Goal: Task Accomplishment & Management: Manage account settings

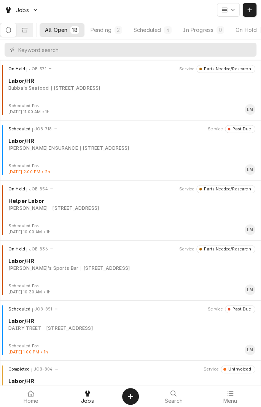
click at [161, 30] on div "Scheduled" at bounding box center [147, 30] width 27 height 8
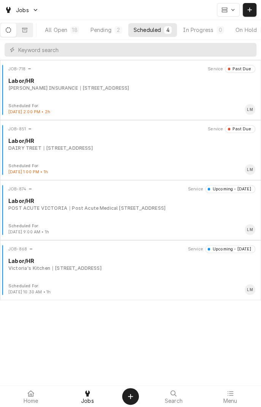
click at [105, 209] on div "Post Acute Medical 102 Medical Dr, Victoria, TX 77904" at bounding box center [118, 208] width 96 height 7
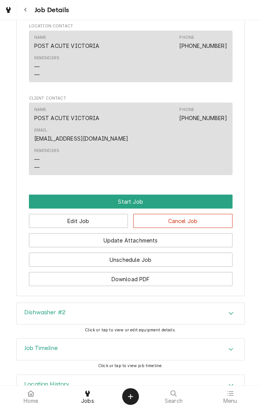
scroll to position [520, 0]
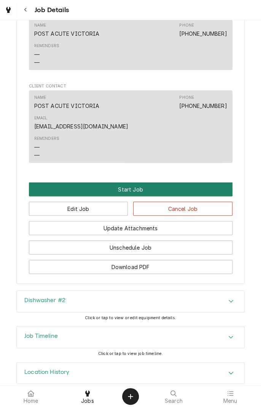
click at [133, 183] on button "Start Job" at bounding box center [131, 190] width 204 height 14
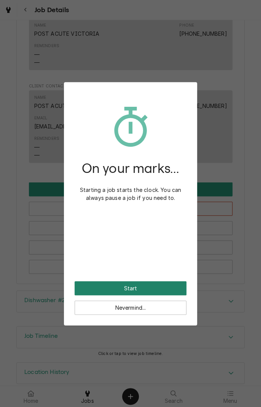
click at [162, 290] on button "Start" at bounding box center [131, 289] width 112 height 14
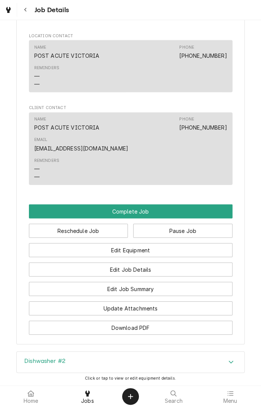
scroll to position [525, 0]
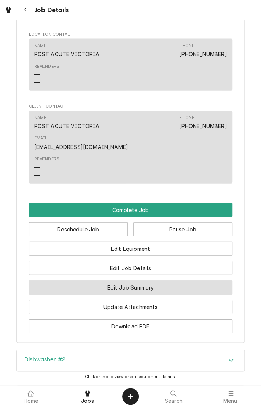
click at [181, 281] on button "Edit Job Summary" at bounding box center [131, 288] width 204 height 14
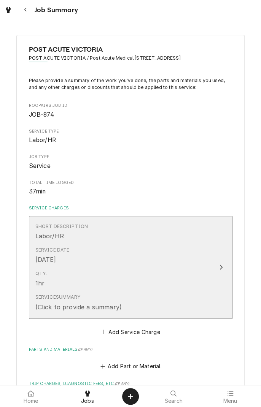
click at [188, 308] on div "Service Summary (Click to provide a summary)" at bounding box center [122, 303] width 175 height 24
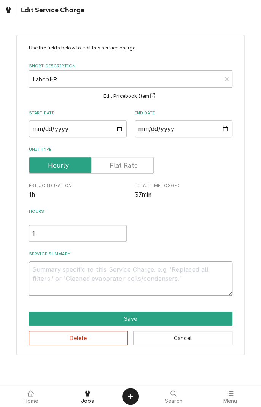
click at [107, 267] on textarea "Service Summary" at bounding box center [131, 279] width 204 height 34
type textarea "x"
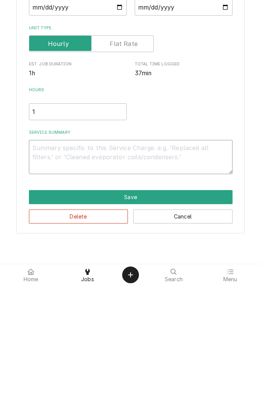
type textarea "O"
type textarea "x"
type textarea "Or"
type textarea "x"
type textarea "Ord"
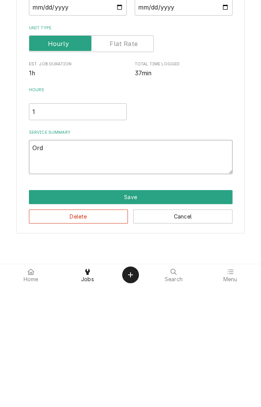
type textarea "x"
type textarea "Orde"
type textarea "x"
type textarea "Order"
type textarea "x"
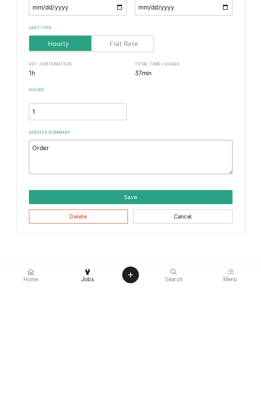
type textarea "Ordere"
type textarea "x"
type textarea "Ordered"
type textarea "x"
type textarea "Ordered"
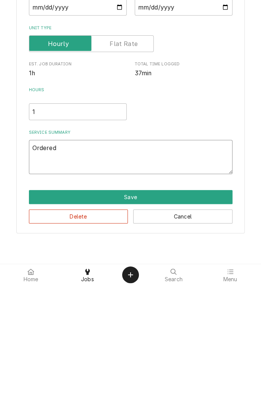
type textarea "x"
type textarea "Ordered a"
type textarea "x"
type textarea "Ordered an"
type textarea "x"
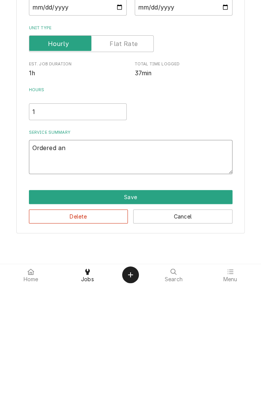
type textarea "Ordered and"
type textarea "x"
type textarea "Ordered and"
type textarea "x"
type textarea "Ordered and r"
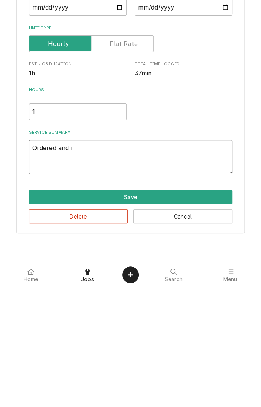
type textarea "x"
type textarea "Ordered and re"
type textarea "x"
type textarea "Ordered and rep"
type textarea "x"
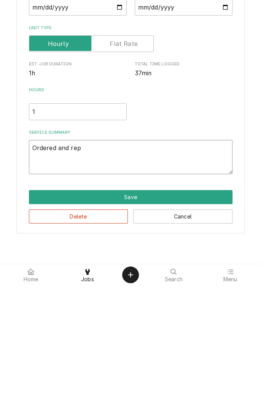
type textarea "Ordered and repl"
type textarea "x"
type textarea "Ordered and repla"
type textarea "x"
type textarea "Ordered and replac"
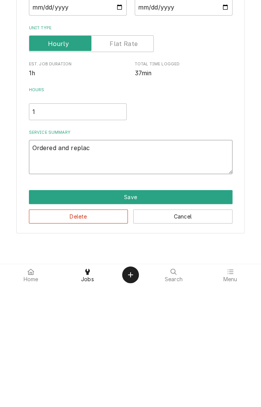
type textarea "x"
type textarea "Ordered and replace"
type textarea "x"
type textarea "Ordered and replace"
type textarea "x"
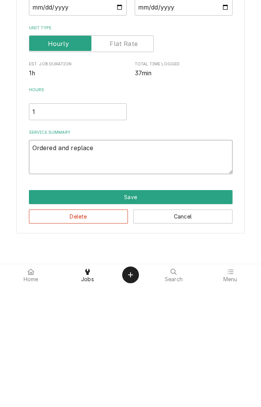
type textarea "Ordered and replace 3"
type textarea "x"
type textarea "Ordered and replace 3/"
type textarea "x"
type textarea "Ordered and replace 3/4"
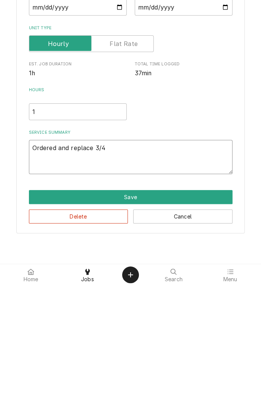
type textarea "x"
type textarea "Ordered and replace 3/4"
type textarea "x"
type textarea "Ordered and replace 3/4 v"
type textarea "x"
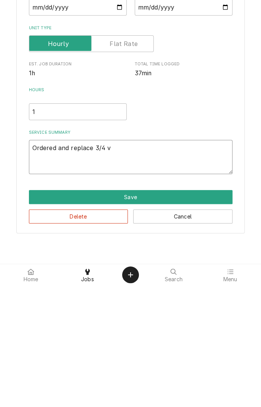
type textarea "Ordered and replace 3/4 va"
type textarea "x"
type textarea "Ordered and replace 3/4 vac"
type textarea "x"
type textarea "Ordered and replace 3/4 vacu"
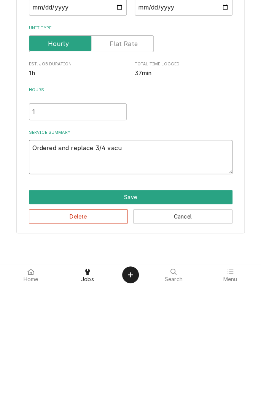
type textarea "x"
type textarea "Ordered and replace 3/4 vacuu"
type textarea "x"
type textarea "Ordered and replace 3/4 vacuum"
type textarea "x"
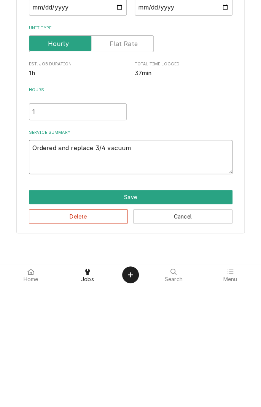
type textarea "Ordered and replace 3/4 vacuum"
type textarea "x"
type textarea "Ordered and replace 3/4 vacuum b"
type textarea "x"
type textarea "Ordered and replace 3/4 vacuum bk"
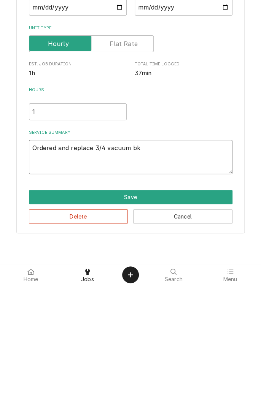
type textarea "x"
type textarea "Ordered and replace 3/4 vacuum bke"
type textarea "x"
type textarea "Ordered and replace 3/4 vacuum bker"
type textarea "x"
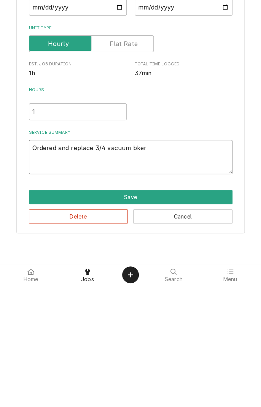
type textarea "Ordered and replace 3/4 vacuum bke"
type textarea "x"
type textarea "Ordered and replace 3/4 vacuum bk"
type textarea "x"
type textarea "Ordered and replace 3/4 vacuum b"
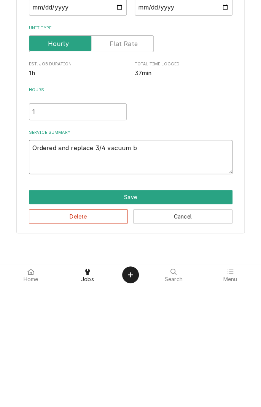
type textarea "x"
type textarea "Ordered and replace 3/4 vacuum br"
type textarea "x"
type textarea "Ordered and replace 3/4 vacuum bre"
type textarea "x"
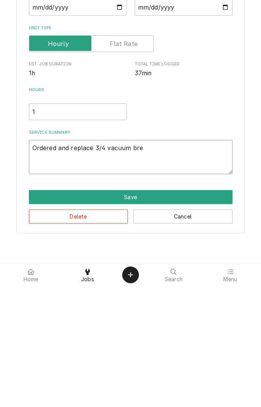
type textarea "Ordered and replace 3/4 vacuum brea"
type textarea "x"
type textarea "Ordered and replace 3/4 vacuum break"
type textarea "x"
type textarea "Ordered and replace 3/4 vacuum breake"
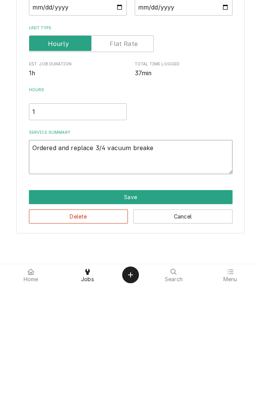
type textarea "x"
type textarea "Ordered and replace 3/4 vacuum breaker"
type textarea "x"
type textarea "Ordered and replace 3/4 vacuum breaker"
type textarea "x"
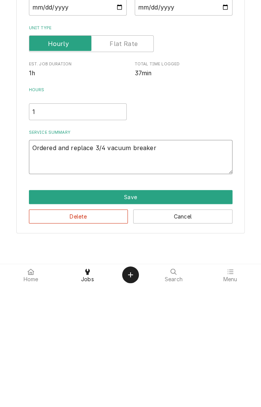
type textarea "Ordered and replace 3/4 vacuum breaker v"
type textarea "x"
type textarea "Ordered and replace 3/4 vacuum breaker va"
type textarea "x"
type textarea "Ordered and replace 3/4 vacuum breaker val"
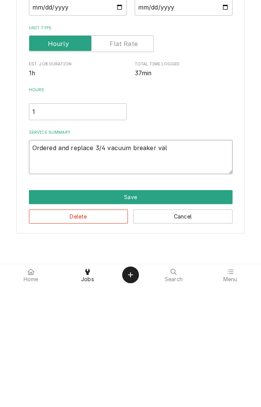
type textarea "x"
type textarea "Ordered and replace 3/4 vacuum breaker valv"
type textarea "x"
type textarea "Ordered and replace 3/4 vacuum breaker valve"
type textarea "x"
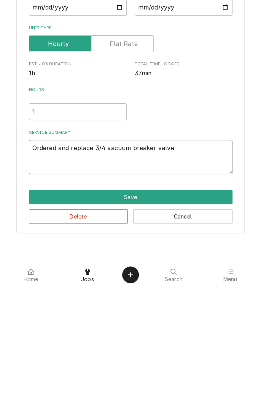
type textarea "Ordered and replace 3/4 vacuum breaker valve."
type textarea "x"
type textarea "Ordered and replace 3/4 vacuum breaker valve."
type textarea "x"
type textarea "Ordered and replace 3/4 vacuum breaker valve. O"
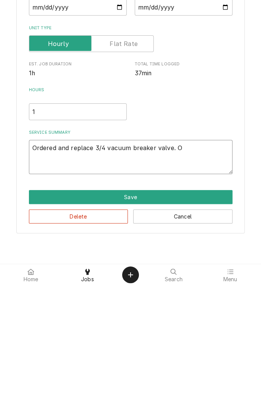
type textarea "x"
type textarea "Ordered and replace 3/4 vacuum breaker valve."
type textarea "x"
type textarea "Ordered and replace 3/4 vacuum breaker valve. V"
type textarea "x"
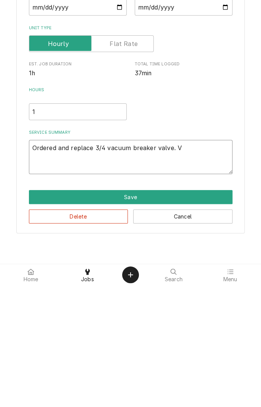
type textarea "Ordered and replace 3/4 vacuum breaker valve. Ve"
type textarea "x"
type textarea "Ordered and replace 3/4 vacuum breaker valve. Ver"
type textarea "x"
type textarea "Ordered and replace 3/4 vacuum breaker valve. Veri"
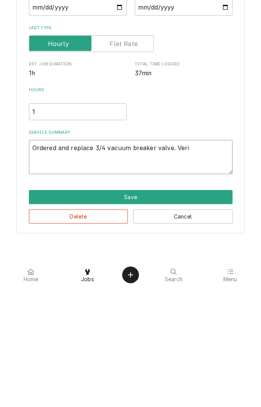
type textarea "x"
type textarea "Ordered and replace 3/4 vacuum breaker valve. Verif"
type textarea "x"
type textarea "Ordered and replace 3/4 vacuum breaker valve. Verified"
type textarea "x"
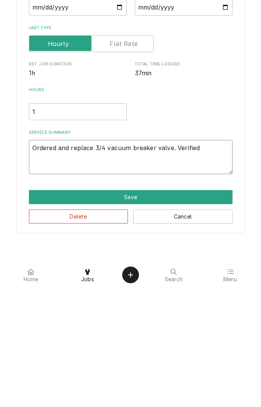
type textarea "Ordered and replace 3/4 vacuum breaker valve. Verified n"
type textarea "x"
type textarea "Ordered and replace 3/4 vacuum breaker valve. Verified no"
type textarea "x"
type textarea "Ordered and replace 3/4 vacuum breaker valve. Verified no"
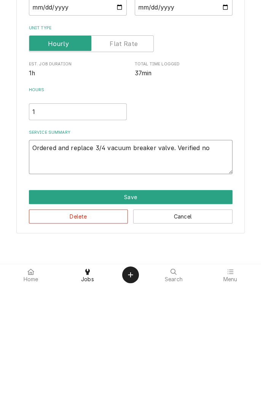
type textarea "x"
type textarea "Ordered and replace 3/4 vacuum breaker valve. Verified no l"
type textarea "x"
type textarea "Ordered and replace 3/4 vacuum breaker valve. Verified no la"
type textarea "x"
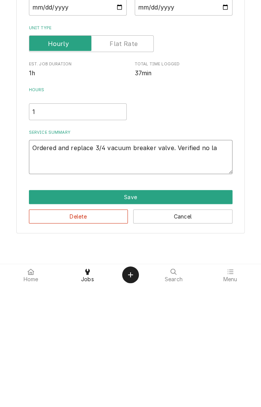
type textarea "Ordered and replace 3/4 vacuum breaker valve. Verified no l"
type textarea "x"
type textarea "Ordered and replace 3/4 vacuum breaker valve. Verified no le"
type textarea "x"
type textarea "Ordered and replace 3/4 vacuum breaker valve. Verified no lea"
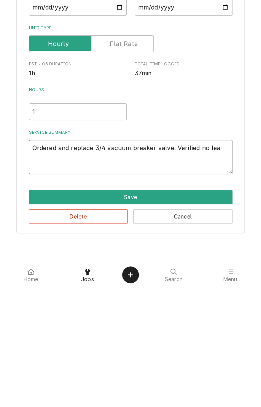
type textarea "x"
type textarea "Ordered and replace 3/4 vacuum breaker valve. Verified no leak"
type textarea "x"
type textarea "Ordered and replace 3/4 vacuum breaker valve. Verified no leaks"
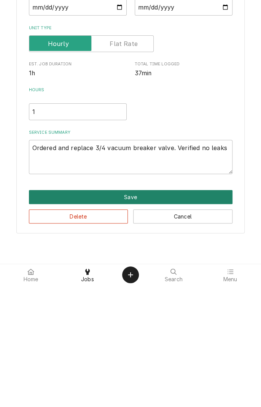
click at [137, 318] on button "Save" at bounding box center [131, 319] width 204 height 14
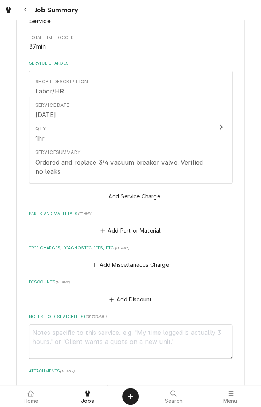
scroll to position [145, 0]
click at [158, 265] on button "Add Miscellaneous Charge" at bounding box center [130, 265] width 79 height 11
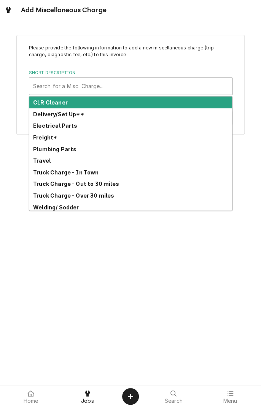
click at [54, 143] on div "Plumbing Parts" at bounding box center [130, 149] width 203 height 12
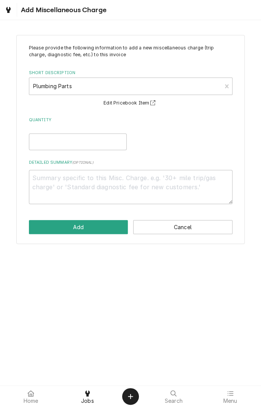
click at [141, 106] on button "Edit Pricebook Item" at bounding box center [130, 104] width 56 height 10
type textarea "x"
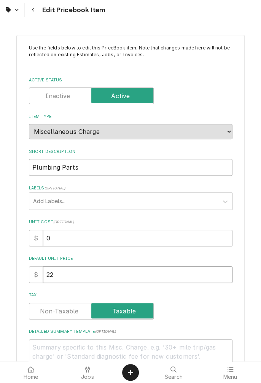
click at [67, 276] on input "22" at bounding box center [137, 274] width 189 height 17
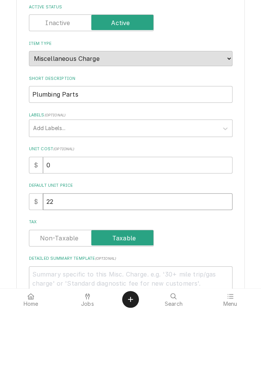
type textarea "x"
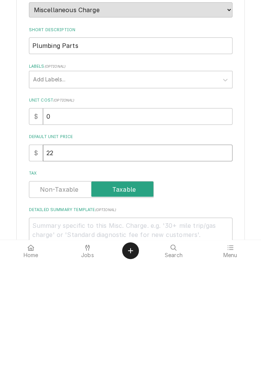
type input "2"
type textarea "x"
type input "1"
type textarea "x"
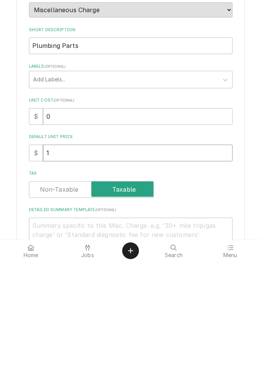
type input "18"
type textarea "x"
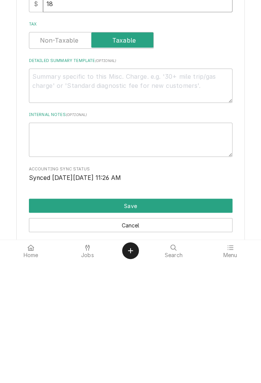
scroll to position [157, 0]
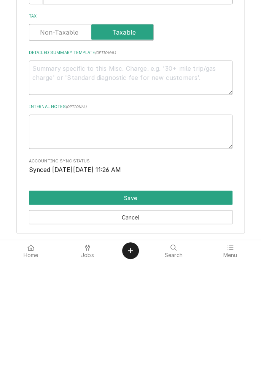
type input "18"
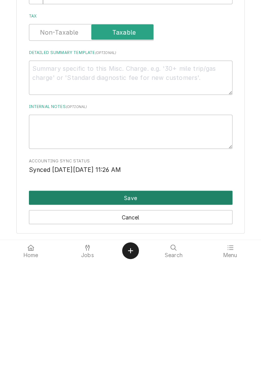
click at [150, 321] on button "Save" at bounding box center [131, 319] width 204 height 14
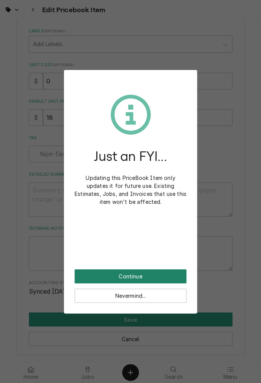
click at [136, 280] on button "Continue" at bounding box center [131, 276] width 112 height 14
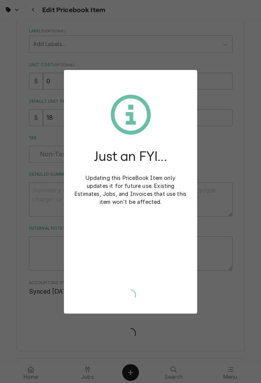
type textarea "x"
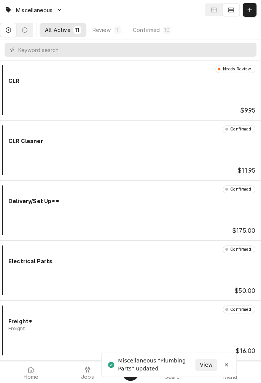
click at [91, 374] on span "Jobs" at bounding box center [87, 377] width 13 height 6
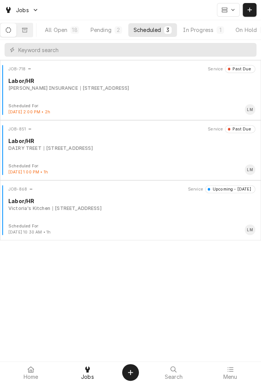
click at [218, 30] on button "In Progress 1" at bounding box center [204, 30] width 52 height 14
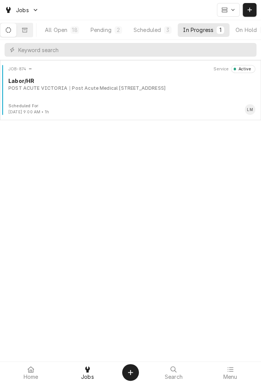
click at [129, 83] on div "Labor/HR" at bounding box center [131, 81] width 247 height 8
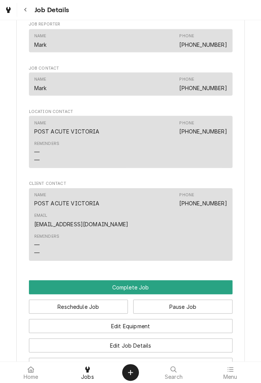
scroll to position [458, 0]
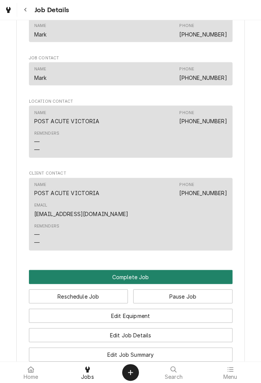
click at [142, 270] on button "Complete Job" at bounding box center [131, 277] width 204 height 14
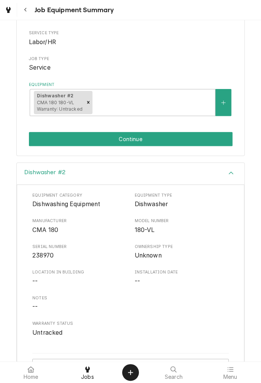
scroll to position [91, 0]
click at [140, 139] on button "Continue" at bounding box center [131, 139] width 204 height 14
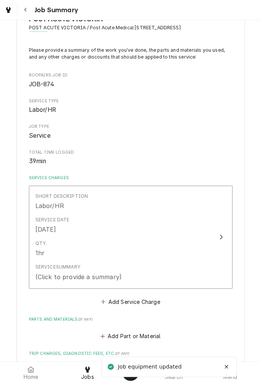
scroll to position [34, 0]
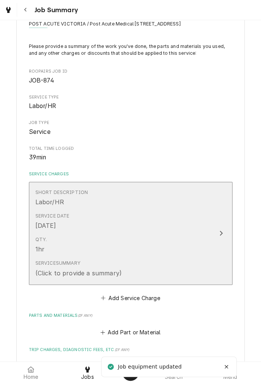
click at [223, 236] on div "Update Line Item" at bounding box center [221, 233] width 10 height 9
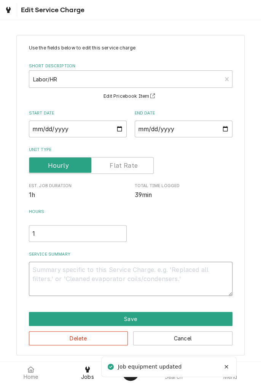
click at [161, 272] on textarea "Service Summary" at bounding box center [131, 279] width 204 height 34
type textarea "x"
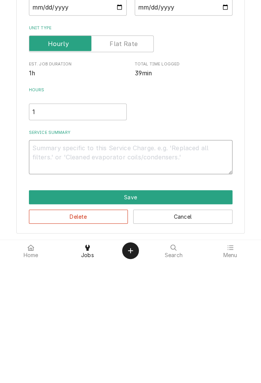
type textarea "O"
type textarea "x"
type textarea "Or"
type textarea "x"
type textarea "Ord"
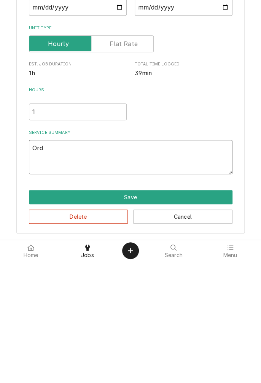
type textarea "x"
type textarea "Orde"
type textarea "x"
type textarea "Order"
type textarea "x"
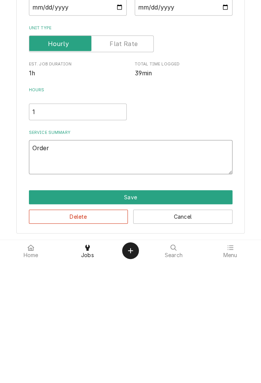
type textarea "Ordere"
type textarea "x"
type textarea "Ordered"
type textarea "x"
type textarea "Ordered"
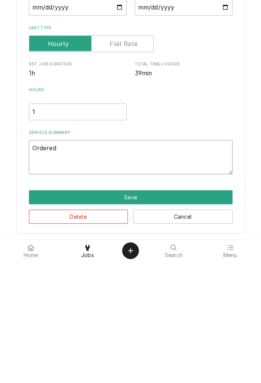
type textarea "x"
type textarea "Ordered a"
type textarea "x"
type textarea "Ordered an"
type textarea "x"
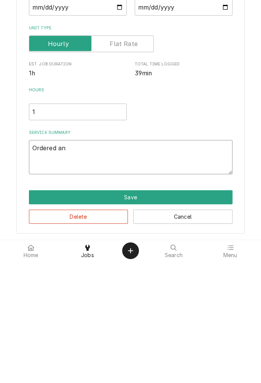
type textarea "Ordered and"
type textarea "x"
type textarea "Ordered and"
type textarea "x"
type textarea "Ordered and r"
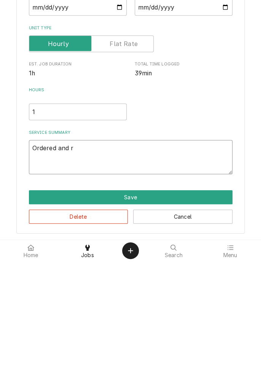
type textarea "x"
type textarea "Ordered and re"
type textarea "x"
type textarea "Ordered and replaced"
type textarea "x"
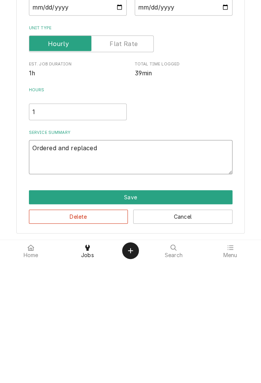
type textarea "Ordered and replaced 3"
type textarea "x"
type textarea "Ordered and replaced 3."
type textarea "x"
type textarea "Ordered and replaced 3"
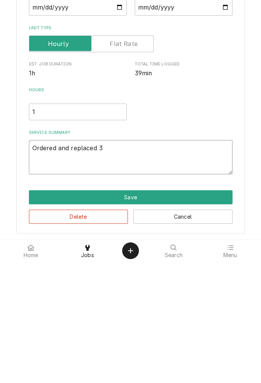
type textarea "x"
type textarea "Ordered and replaced 3/"
type textarea "x"
type textarea "Ordered and replaced 3/4"
type textarea "x"
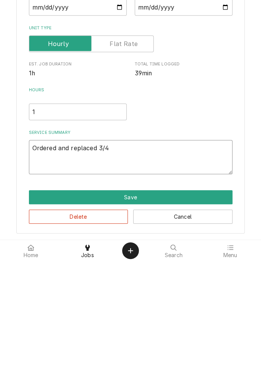
type textarea "Ordered and replaced 3/4""
type textarea "x"
type textarea "Ordered and replaced 3/4""
type textarea "x"
type textarea "Ordered and replaced 3/4" v"
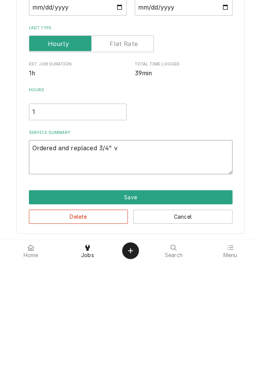
type textarea "x"
type textarea "Ordered and replaced 3/4" va"
type textarea "x"
type textarea "Ordered and replaced 3/4" vac"
type textarea "x"
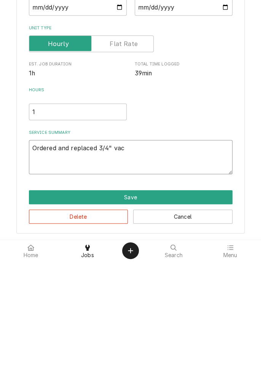
type textarea "Ordered and replaced 3/4" vacuum"
type textarea "x"
type textarea "Ordered and replaced 3/4" vacuum breaker"
type textarea "x"
type textarea "Ordered and replaced 3/4" vacuum breaker valve"
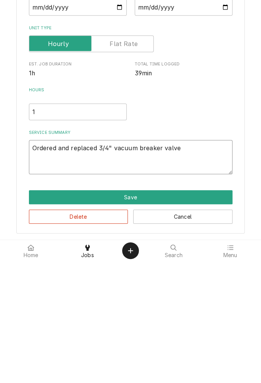
type textarea "x"
type textarea "Ordered and replaced 3/4" vacuum breaker valve."
type textarea "x"
type textarea "Ordered and replaced 3/4" vacuum breaker valve."
type textarea "x"
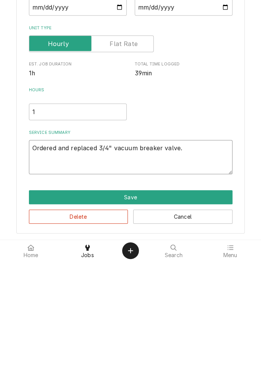
type textarea "Ordered and replaced 3/4" vacuum breaker valve. V"
type textarea "x"
type textarea "Ordered and replaced 3/4" vacuum breaker valve. Ve"
type textarea "x"
type textarea "Ordered and replaced 3/4" vacuum breaker valve. Ver"
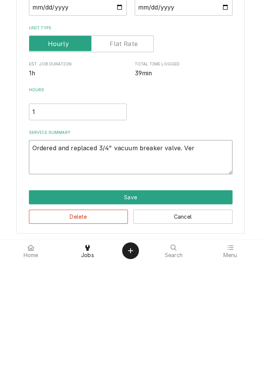
type textarea "x"
type textarea "Ordered and replaced 3/4" vacuum breaker valve. Verified"
type textarea "x"
type textarea "Ordered and replaced 3/4" vacuum breaker valve. Verified no"
type textarea "x"
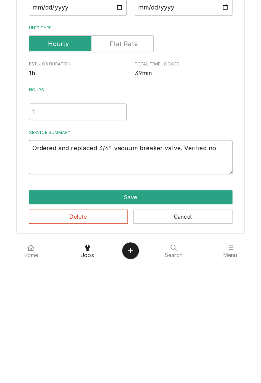
type textarea "Ordered and replaced 3/4" vacuum breaker valve. Verified no leaks"
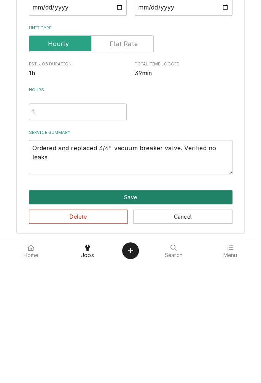
click at [142, 317] on button "Save" at bounding box center [131, 319] width 204 height 14
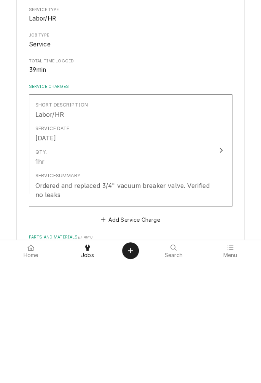
type textarea "x"
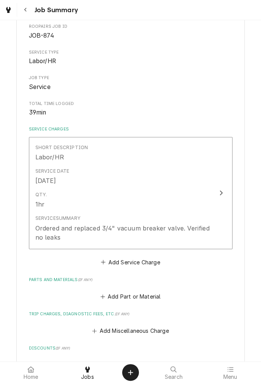
scroll to position [83, 0]
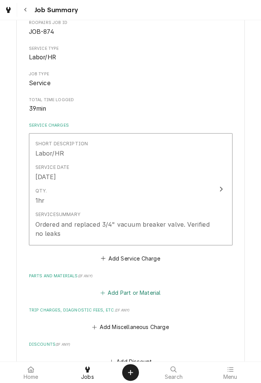
click at [148, 293] on button "Add Part or Material" at bounding box center [130, 293] width 63 height 11
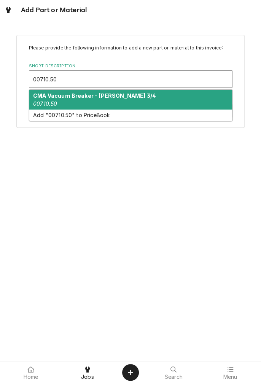
click at [94, 103] on div "CMA Vacuum Breaker - Watts 3/4 00710.50" at bounding box center [130, 100] width 203 height 20
type input "00710.50"
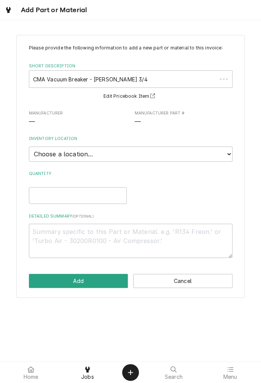
type textarea "x"
click at [225, 156] on select "Choose a location... Gino's Truck Jason's Truck Skips Service Warehouse" at bounding box center [131, 153] width 204 height 15
select select "171"
click at [29, 146] on select "Choose a location... Gino's Truck Jason's Truck Skips Service Warehouse" at bounding box center [131, 153] width 204 height 15
click at [97, 198] on input "Quantity" at bounding box center [78, 195] width 98 height 17
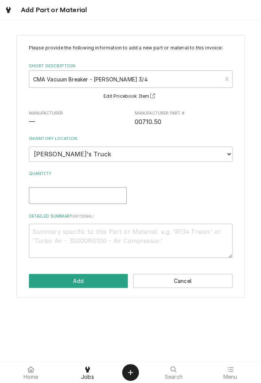
type textarea "x"
type input "1"
type textarea "x"
type input "1"
click at [103, 231] on textarea "Detailed Summary ( optional )" at bounding box center [131, 241] width 204 height 34
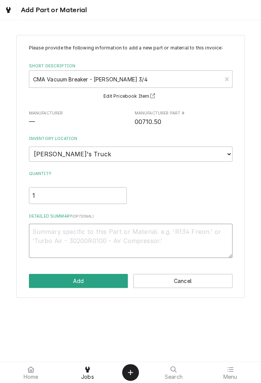
type textarea "x"
type textarea "V"
type textarea "x"
type textarea "Va"
type textarea "x"
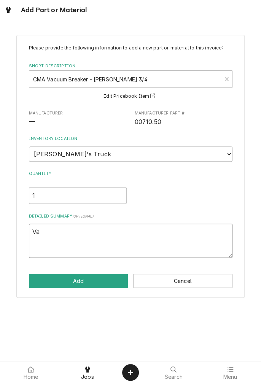
type textarea "Vac"
type textarea "x"
type textarea "Vacu"
type textarea "x"
type textarea "Vacuu"
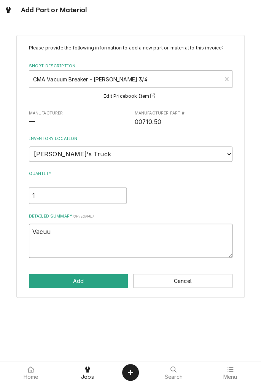
type textarea "x"
type textarea "Vacuum"
type textarea "x"
type textarea "Vacuum b"
type textarea "x"
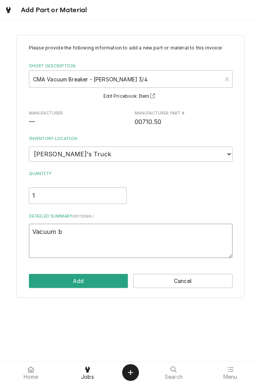
type textarea "Vacuum breaker"
type textarea "x"
type textarea "Vacuum breaker valve"
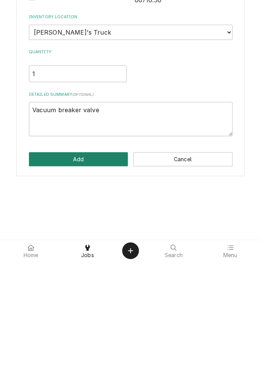
click at [90, 282] on button "Add" at bounding box center [78, 281] width 99 height 14
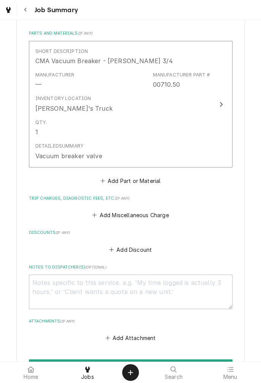
scroll to position [328, 0]
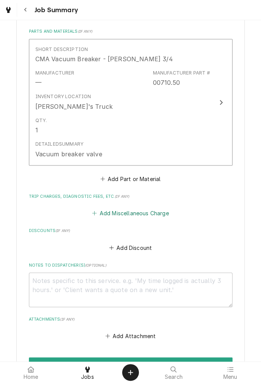
click at [141, 217] on button "Add Miscellaneous Charge" at bounding box center [130, 213] width 79 height 11
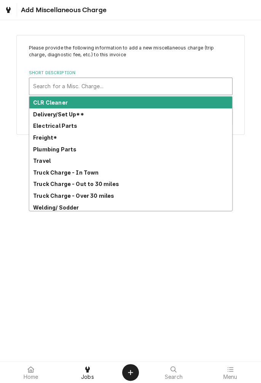
click at [91, 172] on strong "Truck Charge - In Town" at bounding box center [66, 172] width 66 height 6
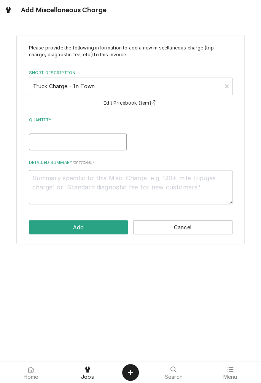
click at [109, 138] on input "Quantity" at bounding box center [78, 142] width 98 height 17
type textarea "x"
type input "1"
type textarea "x"
type input "1"
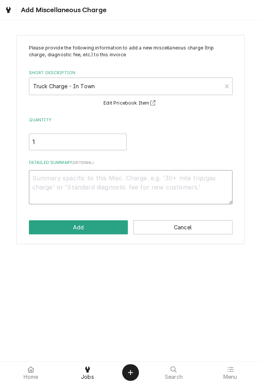
click at [134, 178] on textarea "Detailed Summary ( optional )" at bounding box center [131, 187] width 204 height 34
type textarea "x"
type textarea "8"
type textarea "x"
type textarea "8/"
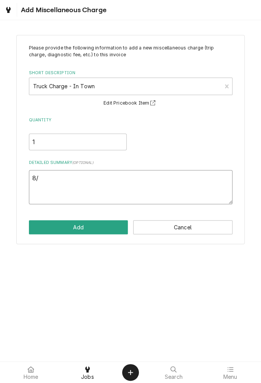
type textarea "x"
type textarea "8/2"
type textarea "x"
type textarea "8/29"
type textarea "x"
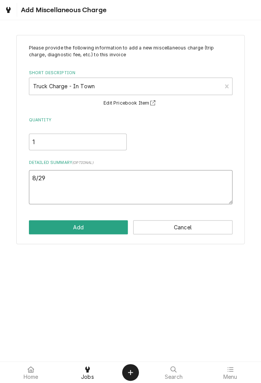
type textarea "8/29/"
type textarea "x"
type textarea "8/29/2"
type textarea "x"
type textarea "8/29/25"
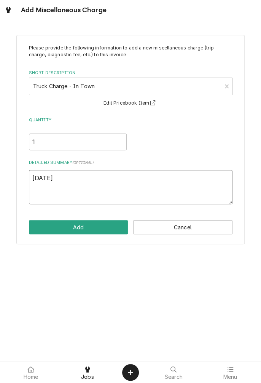
type textarea "x"
type textarea "8/29/25"
type textarea "x"
type textarea "8/29/25 t"
type textarea "x"
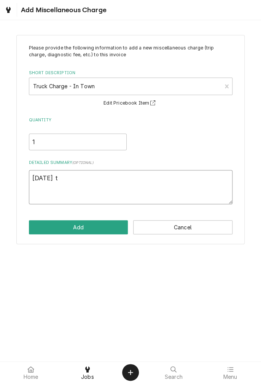
type textarea "8/29/25 tr"
type textarea "x"
type textarea "[DATE] tru"
type textarea "x"
type textarea "[DATE] truc"
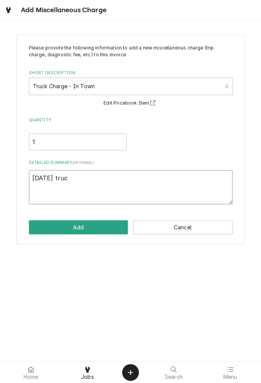
type textarea "x"
type textarea "[DATE] truck"
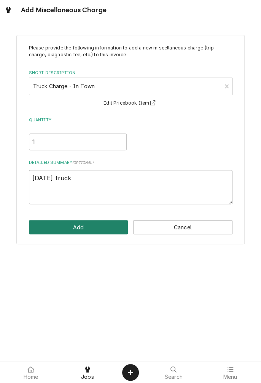
click at [99, 225] on button "Add" at bounding box center [78, 227] width 99 height 14
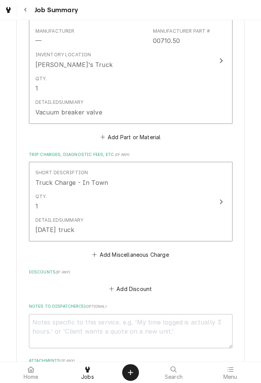
scroll to position [375, 0]
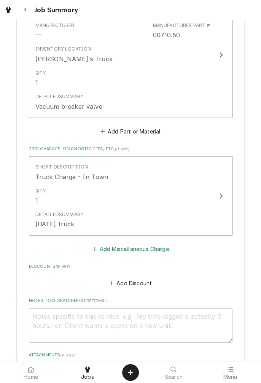
click at [159, 251] on button "Add Miscellaneous Charge" at bounding box center [130, 248] width 79 height 11
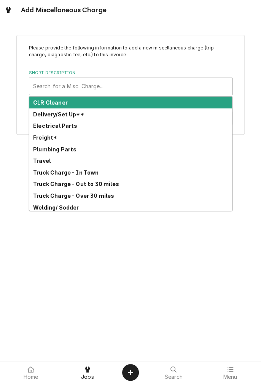
click at [49, 140] on div "Freight*" at bounding box center [130, 138] width 203 height 12
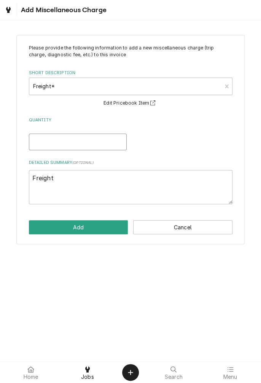
click at [107, 142] on input "Quantity" at bounding box center [78, 142] width 98 height 17
type textarea "x"
type input "1"
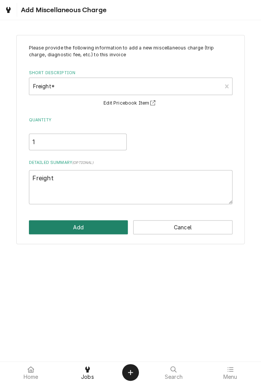
click at [111, 225] on button "Add" at bounding box center [78, 227] width 99 height 14
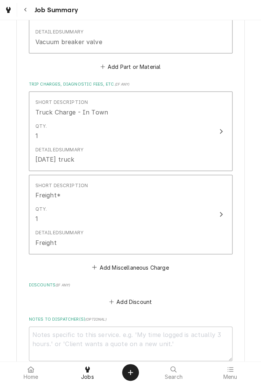
scroll to position [591, 0]
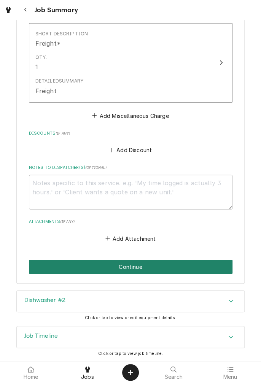
click at [184, 268] on button "Continue" at bounding box center [131, 267] width 204 height 14
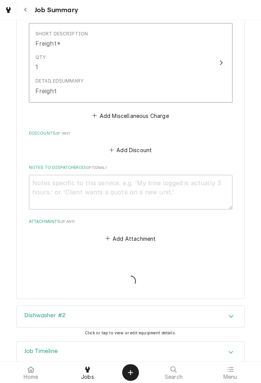
type textarea "x"
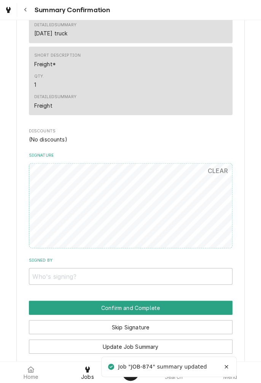
scroll to position [487, 0]
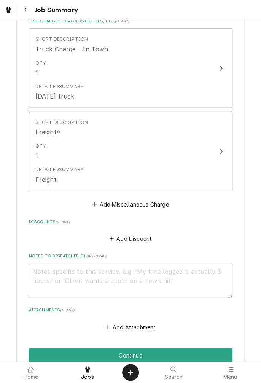
scroll to position [591, 0]
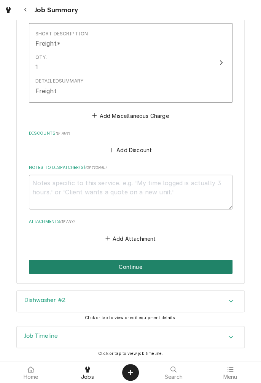
click at [80, 269] on button "Continue" at bounding box center [131, 267] width 204 height 14
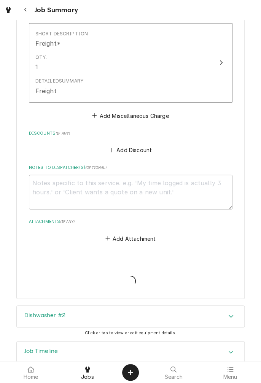
type textarea "x"
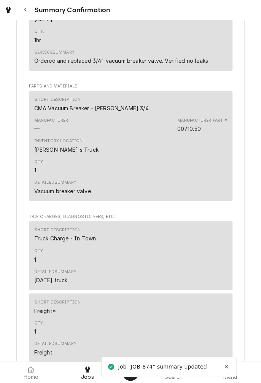
scroll to position [558, 0]
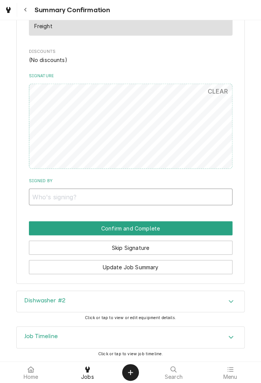
click at [99, 195] on input "Signed By" at bounding box center [131, 197] width 204 height 17
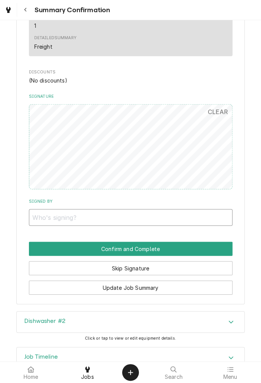
scroll to position [536, 0]
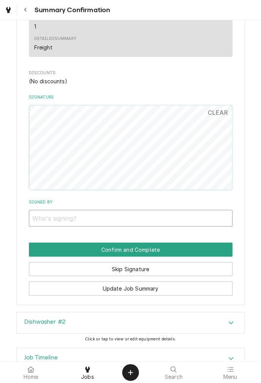
click at [45, 219] on input "Signed By" at bounding box center [131, 218] width 204 height 17
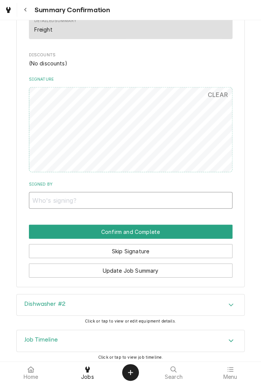
scroll to position [558, 0]
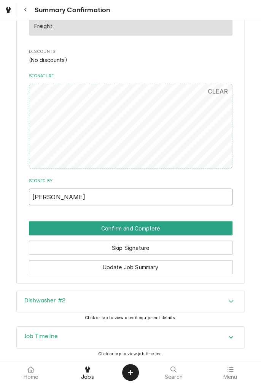
type input "Linda Williams"
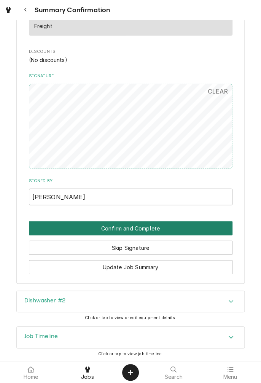
click at [173, 229] on button "Confirm and Complete" at bounding box center [131, 228] width 204 height 14
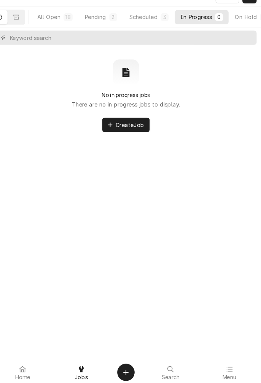
click at [67, 33] on div "All Open" at bounding box center [56, 30] width 22 height 8
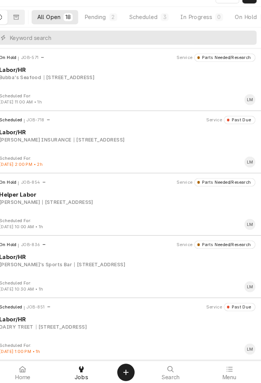
click at [204, 34] on button "In Progress 0" at bounding box center [204, 30] width 52 height 14
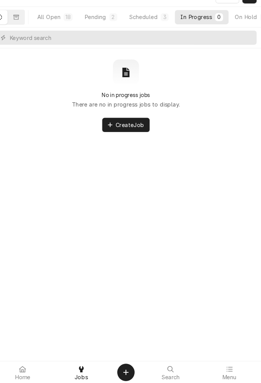
click at [156, 34] on button "Scheduled 3" at bounding box center [152, 30] width 49 height 14
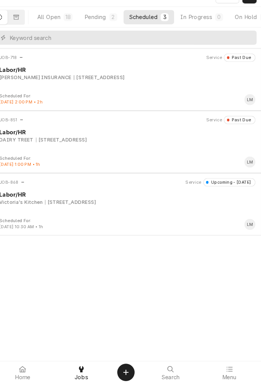
click at [117, 213] on div "JOB-868 Service Upcoming - Today Labor/HR Victoria's Kitchen 3408 N Laurent St,…" at bounding box center [130, 204] width 255 height 38
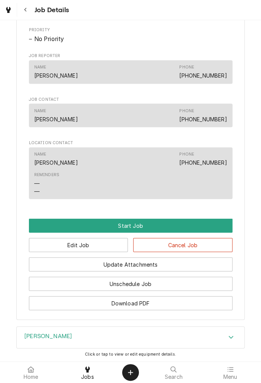
scroll to position [472, 0]
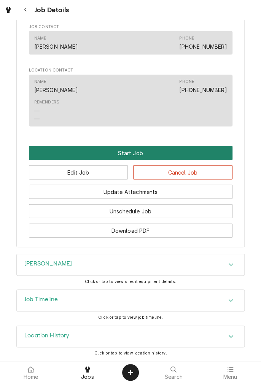
click at [135, 156] on button "Start Job" at bounding box center [131, 153] width 204 height 14
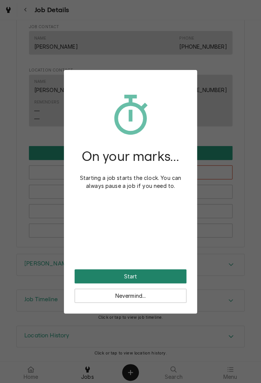
click at [157, 275] on button "Start" at bounding box center [131, 276] width 112 height 14
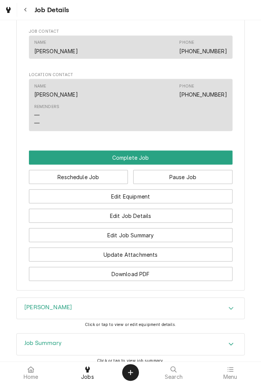
scroll to position [487, 0]
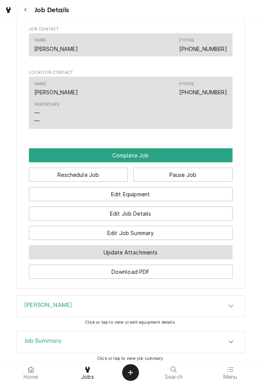
click at [171, 259] on button "Update Attachments" at bounding box center [131, 252] width 204 height 14
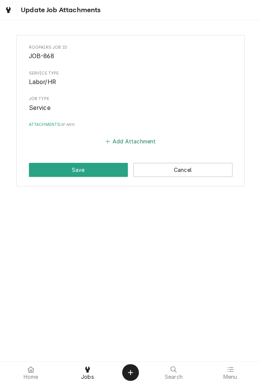
click at [128, 142] on button "Add Attachment" at bounding box center [130, 141] width 53 height 11
click at [129, 142] on button "Add Attachment" at bounding box center [130, 141] width 53 height 11
click at [107, 142] on icon "Attachments" at bounding box center [107, 141] width 5 height 5
click at [115, 146] on button "Add Attachment" at bounding box center [130, 141] width 53 height 11
click at [194, 169] on button "Cancel" at bounding box center [182, 170] width 99 height 14
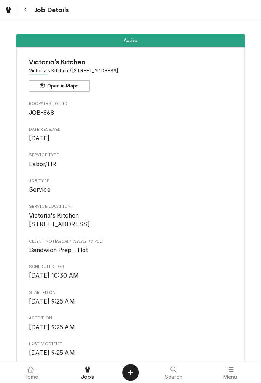
scroll to position [487, 0]
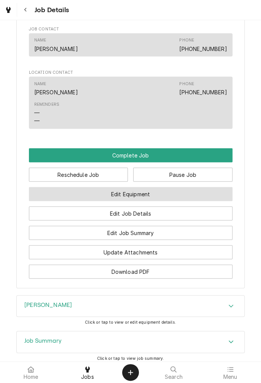
click at [181, 201] on button "Edit Equipment" at bounding box center [131, 194] width 204 height 14
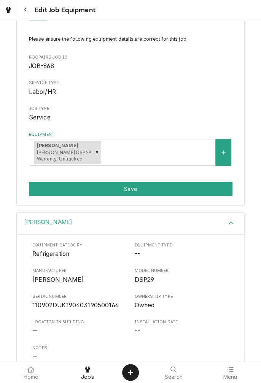
scroll to position [45, 0]
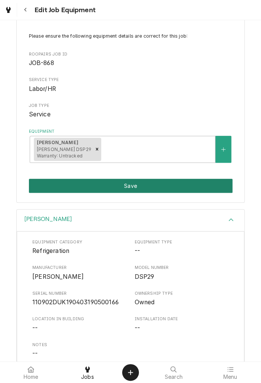
click at [170, 188] on button "Save" at bounding box center [131, 186] width 204 height 14
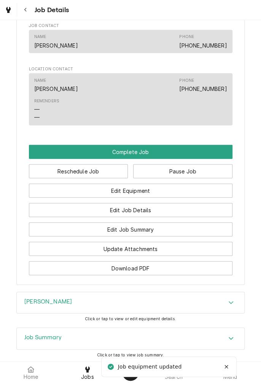
scroll to position [491, 0]
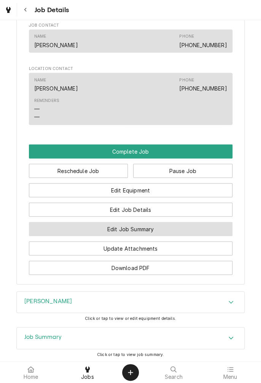
click at [184, 236] on button "Edit Job Summary" at bounding box center [131, 229] width 204 height 14
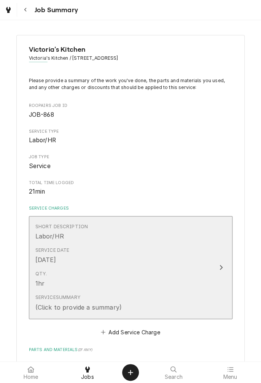
click at [201, 264] on div "Service Date [DATE]" at bounding box center [122, 256] width 175 height 24
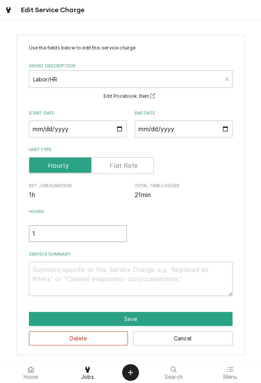
click at [61, 233] on input "1" at bounding box center [78, 233] width 98 height 17
type textarea "x"
type input ".5"
type textarea "x"
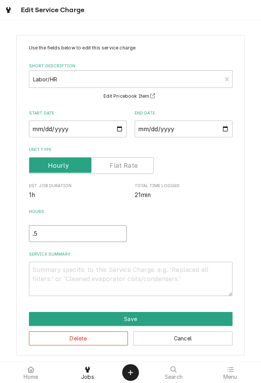
scroll to position [0, 0]
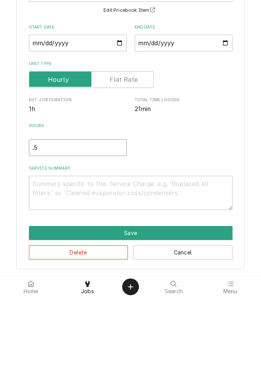
type input ".5"
click at [148, 269] on textarea "Service Summary" at bounding box center [131, 278] width 204 height 34
type textarea "x"
type textarea "8"
type textarea "x"
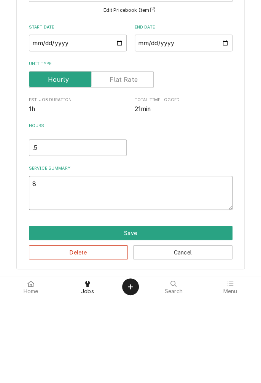
type textarea "8/"
type textarea "x"
type textarea "8/2"
type textarea "x"
type textarea "8/29"
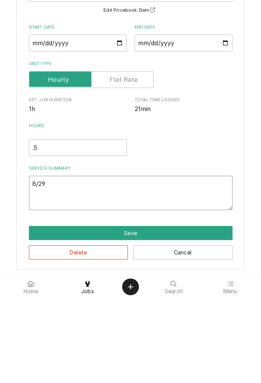
type textarea "x"
type textarea "8/29/"
type textarea "x"
type textarea "8/29/2"
type textarea "x"
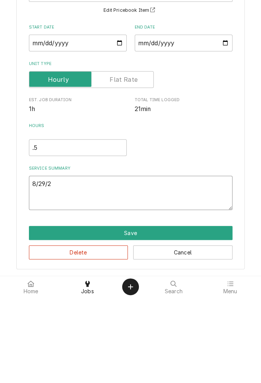
type textarea "8/29/25"
type textarea "x"
type textarea "8/29/25"
type textarea "x"
type textarea "8/29/25 d"
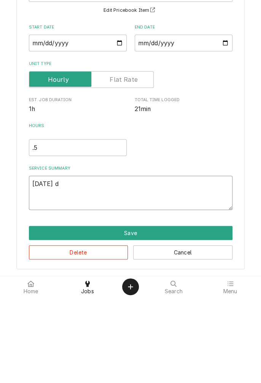
type textarea "x"
type textarea "8/29/25 di"
type textarea "x"
type textarea "8/29/25 diagnosed"
type textarea "x"
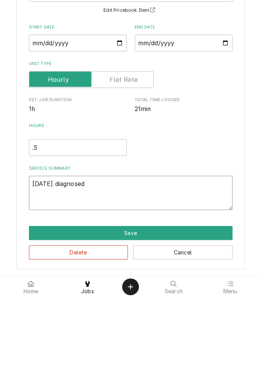
type textarea "8/29/25 diagnosed p"
type textarea "x"
type textarea "8/29/25 diagnosed pr"
type textarea "x"
type textarea "8/29/25 diagnosed pre"
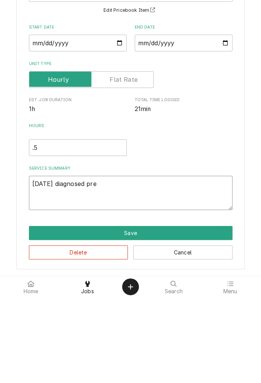
type textarea "x"
type textarea "8/29/25 diagnosed prep"
type textarea "x"
type textarea "8/29/25 diagnosed prep"
type textarea "x"
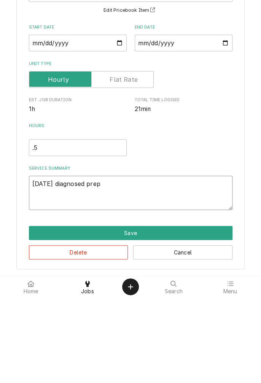
type textarea "8/29/25 diagnosed prep u"
type textarea "x"
type textarea "8/29/25 diagnosed prep un"
type textarea "x"
type textarea "8/29/25 diagnosed prep uni"
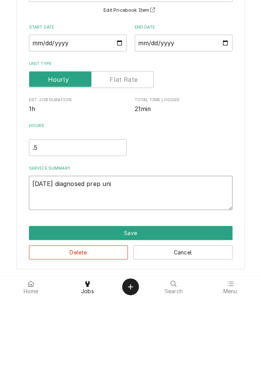
type textarea "x"
type textarea "8/29/25 diagnosed prep unit"
type textarea "x"
type textarea "8/29/25 diagnosed prep unit."
type textarea "x"
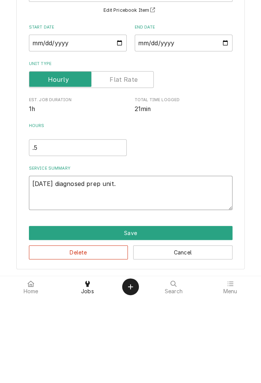
type textarea "8/29/25 diagnosed prep unit."
type textarea "x"
type textarea "8/29/25 diagnosed prep unit. A"
type textarea "x"
type textarea "8/29/25 diagnosed prep unit. Al"
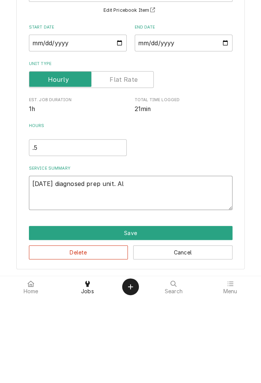
type textarea "x"
type textarea "8/29/25 diagnosed prep unit. All"
type textarea "x"
type textarea "8/29/25 diagnosed prep unit. All"
type textarea "x"
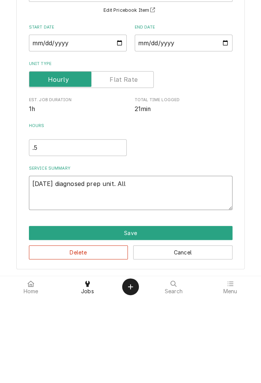
type textarea "8/29/25 diagnosed prep unit. All c"
type textarea "x"
type textarea "8/29/25 diagnosed prep unit. All co"
type textarea "x"
type textarea "8/29/25 diagnosed prep unit. All com"
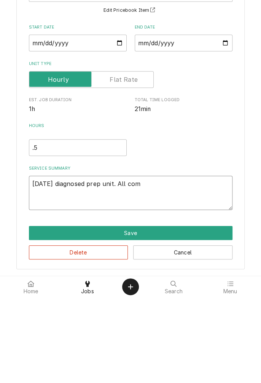
type textarea "x"
type textarea "8/29/25 diagnosed prep unit. All components"
type textarea "x"
type textarea "8/29/25 diagnosed prep unit. All components o"
type textarea "x"
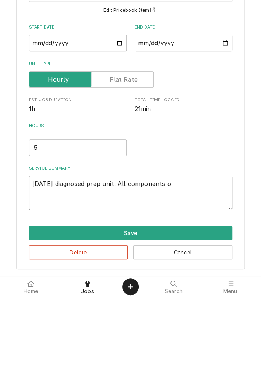
type textarea "8/29/25 diagnosed prep unit. All components on"
type textarea "x"
type textarea "8/29/25 diagnosed prep unit. All components onl"
type textarea "x"
type textarea "8/29/25 diagnosed prep unit. All components onli"
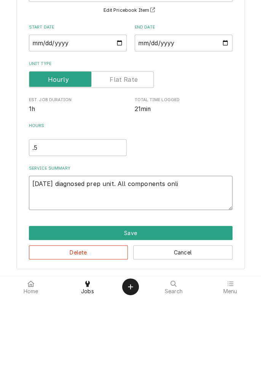
type textarea "x"
type textarea "8/29/25 diagnosed prep unit. All components onlin"
type textarea "x"
type textarea "8/29/25 diagnosed prep unit. All components online"
type textarea "x"
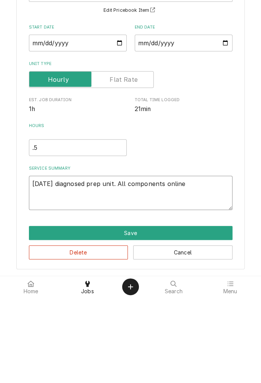
type textarea "8/29/25 diagnosed prep unit. All components online"
type textarea "x"
type textarea "8/29/25 diagnosed prep unit. All components online."
type textarea "x"
type textarea "8/29/25 diagnosed prep unit. All components online."
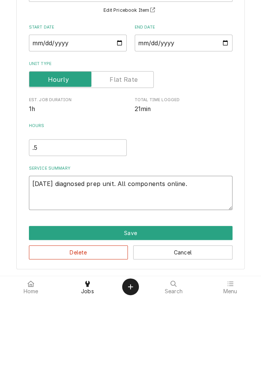
type textarea "x"
type textarea "8/29/25 diagnosed prep unit. All components online. U"
type textarea "x"
type textarea "8/29/25 diagnosed prep unit. All components online. Un"
type textarea "x"
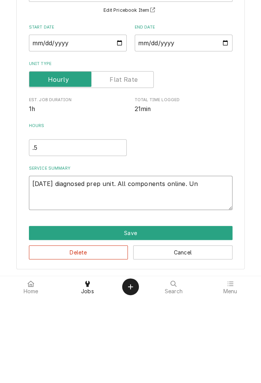
type textarea "8/29/25 diagnosed prep unit. All components online. Uni"
type textarea "x"
type textarea "8/29/25 diagnosed prep unit. All components online. Unit"
type textarea "x"
type textarea "8/29/25 diagnosed prep unit. All components online. Unit"
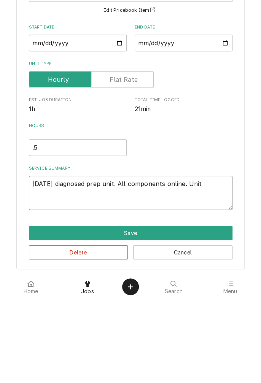
type textarea "x"
type textarea "8/29/25 diagnosed prep unit. All components online. Unit i"
type textarea "x"
type textarea "8/29/25 diagnosed prep unit. All components online. Unit in"
type textarea "x"
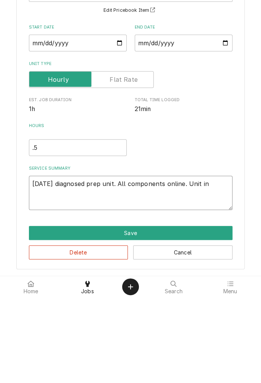
type textarea "8/29/25 diagnosed prep unit. All components online. Unit in"
type textarea "x"
type textarea "8/29/25 diagnosed prep unit. All components online. Unit in h"
type textarea "x"
type textarea "8/29/25 diagnosed prep unit. All components online. Unit in ho"
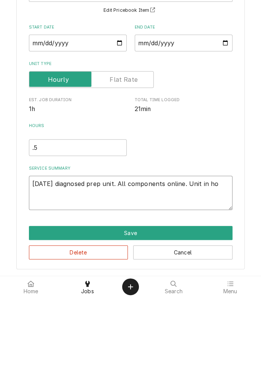
type textarea "x"
type textarea "8/29/25 diagnosed prep unit. All components online. Unit in hot"
type textarea "x"
type textarea "8/29/25 diagnosed prep unit. All components online. Unit in hot"
type textarea "x"
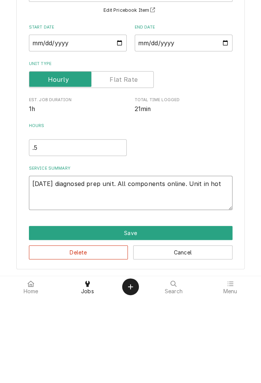
type textarea "8/29/25 diagnosed prep unit. All components online. Unit in hot e"
type textarea "x"
type textarea "8/29/25 diagnosed prep unit. All components online. Unit in hot en"
type textarea "x"
type textarea "8/29/25 diagnosed prep unit. All components online. Unit in hot env"
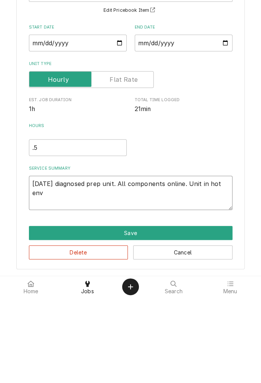
type textarea "x"
type textarea "8/29/25 diagnosed prep unit. All components online. Unit in hot environment"
type textarea "x"
type textarea "8/29/25 diagnosed prep unit. All components online. Unit in hot environment."
type textarea "x"
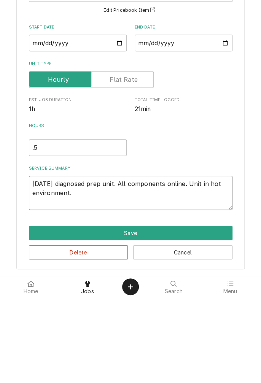
type textarea "8/29/25 diagnosed prep unit. All components online. Unit in hot environment."
type textarea "x"
type textarea "8/29/25 diagnosed prep unit. All components online. Unit in hot environment. G"
type textarea "x"
type textarea "8/29/25 diagnosed prep unit. All components online. Unit in hot environment. Ga"
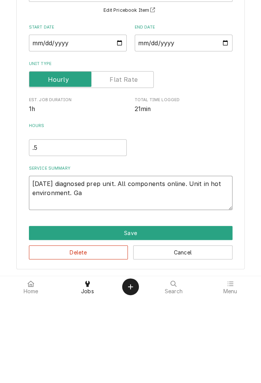
type textarea "x"
type textarea "8/29/25 diagnosed prep unit. All components online. Unit in hot environment. Gas"
type textarea "x"
type textarea "8/29/25 diagnosed prep unit. All components online. Unit in hot environment. Ga…"
type textarea "x"
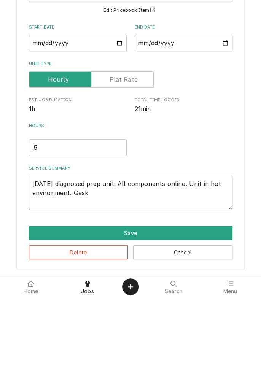
type textarea "8/29/25 diagnosed prep unit. All components online. Unit in hot environment. Ga…"
type textarea "x"
type textarea "8/29/25 diagnosed prep unit. All components online. Unit in hot environment. Ga…"
type textarea "x"
type textarea "8/29/25 diagnosed prep unit. All components online. Unit in hot environment. Ga…"
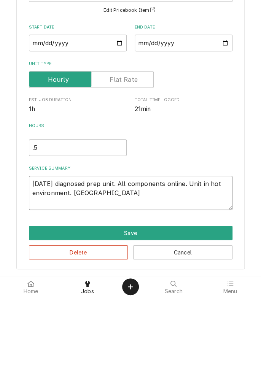
type textarea "x"
type textarea "8/29/25 diagnosed prep unit. All components online. Unit in hot environment. Ga…"
type textarea "x"
type textarea "8/29/25 diagnosed prep unit. All components online. Unit in hot environment. Ga…"
type textarea "x"
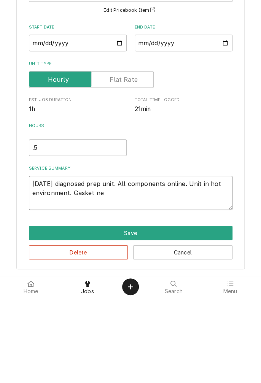
type textarea "8/29/25 diagnosed prep unit. All components online. Unit in hot environment. Ga…"
type textarea "x"
type textarea "8/29/25 diagnosed prep unit. All components online. Unit in hot environment. Ga…"
type textarea "x"
type textarea "8/29/25 diagnosed prep unit. All components online. Unit in hot environment. Ga…"
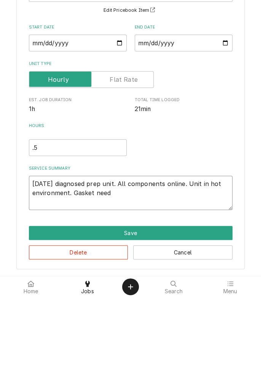
type textarea "x"
type textarea "8/29/25 diagnosed prep unit. All components online. Unit in hot environment. Ga…"
type textarea "x"
type textarea "8/29/25 diagnosed prep unit. All components online. Unit in hot environment. Ga…"
type textarea "x"
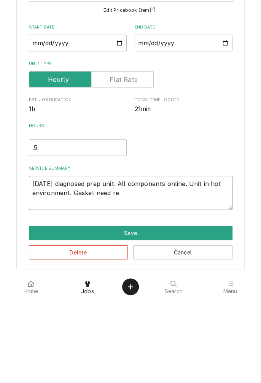
type textarea "8/29/25 diagnosed prep unit. All components online. Unit in hot environment. Ga…"
type textarea "x"
type textarea "8/29/25 diagnosed prep unit. All components online. Unit in hot environment. Ga…"
type textarea "x"
type textarea "8/29/25 diagnosed prep unit. All components online. Unit in hot environment. Ga…"
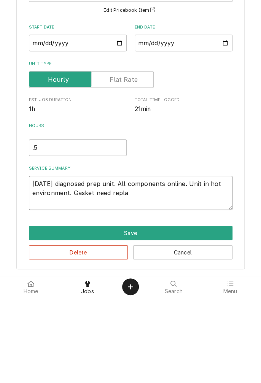
type textarea "x"
type textarea "8/29/25 diagnosed prep unit. All components online. Unit in hot environment. Ga…"
type textarea "x"
type textarea "8/29/25 diagnosed prep unit. All components online. Unit in hot environment. Ga…"
type textarea "x"
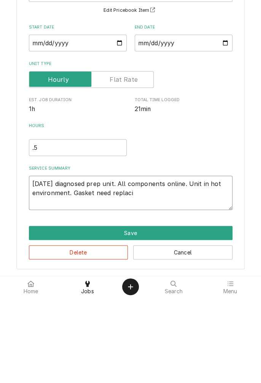
type textarea "8/29/25 diagnosed prep unit. All components online. Unit in hot environment. Ga…"
type textarea "x"
type textarea "8/29/25 diagnosed prep unit. All components online. Unit in hot environment. Ga…"
type textarea "x"
type textarea "8/29/25 diagnosed prep unit. All components online. Unit in hot environment. Ga…"
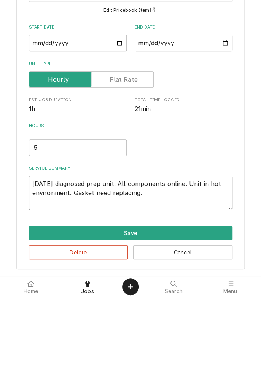
type textarea "x"
type textarea "8/29/25 diagnosed prep unit. All components online. Unit in hot environment. Ga…"
type textarea "x"
type textarea "8/29/25 diagnosed prep unit. All components online. Unit in hot environment. Ga…"
type textarea "x"
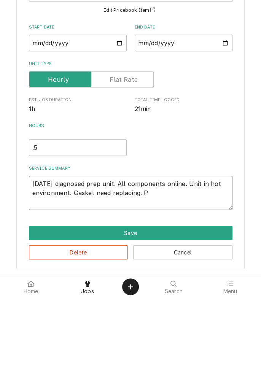
type textarea "8/29/25 diagnosed prep unit. All components online. Unit in hot environment. Ga…"
type textarea "x"
type textarea "8/29/25 diagnosed prep unit. All components online. Unit in hot environment. Ga…"
type textarea "x"
type textarea "8/29/25 diagnosed prep unit. All components online. Unit in hot environment. Ga…"
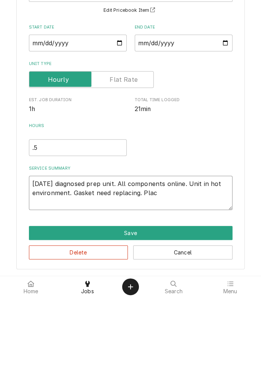
type textarea "x"
type textarea "8/29/25 diagnosed prep unit. All components online. Unit in hot environment. Ga…"
type textarea "x"
type textarea "8/29/25 diagnosed prep unit. All components online. Unit in hot environment. Ga…"
type textarea "x"
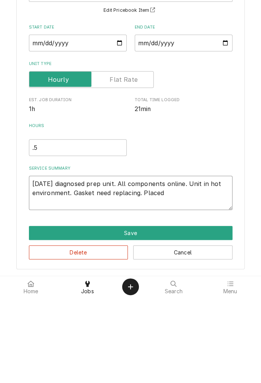
type textarea "8/29/25 diagnosed prep unit. All components online. Unit in hot environment. Ga…"
type textarea "x"
type textarea "8/29/25 diagnosed prep unit. All components online. Unit in hot environment. Ga…"
type textarea "x"
type textarea "8/29/25 diagnosed prep unit. All components online. Unit in hot environment. Ga…"
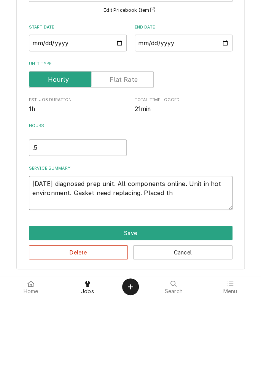
type textarea "x"
type textarea "8/29/25 diagnosed prep unit. All components online. Unit in hot environment. Ga…"
type textarea "x"
type textarea "8/29/25 diagnosed prep unit. All components online. Unit in hot environment. Ga…"
type textarea "x"
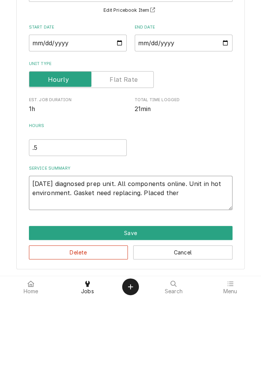
type textarea "8/29/25 diagnosed prep unit. All components online. Unit in hot environment. Ga…"
type textarea "x"
type textarea "8/29/25 diagnosed prep unit. All components online. Unit in hot environment. Ga…"
type textarea "x"
type textarea "8/29/25 diagnosed prep unit. All components online. Unit in hot environment. Ga…"
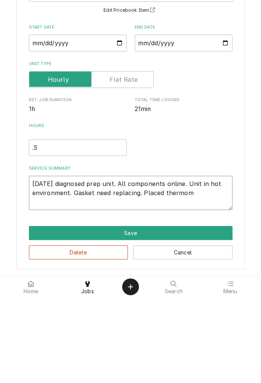
type textarea "x"
type textarea "8/29/25 diagnosed prep unit. All components online. Unit in hot environment. Ga…"
type textarea "x"
type textarea "8/29/25 diagnosed prep unit. All components online. Unit in hot environment. Ga…"
type textarea "x"
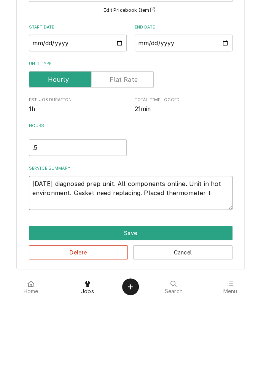
type textarea "8/29/25 diagnosed prep unit. All components online. Unit in hot environment. Ga…"
click at [137, 318] on button "Save" at bounding box center [131, 319] width 204 height 14
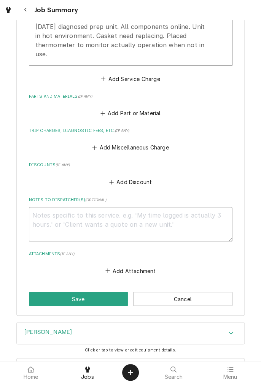
scroll to position [286, 0]
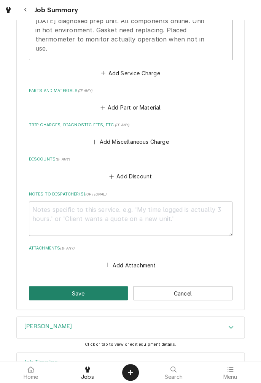
click at [96, 286] on button "Save" at bounding box center [78, 293] width 99 height 14
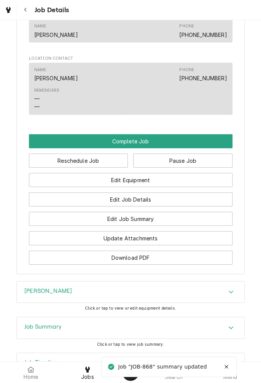
scroll to position [586, 0]
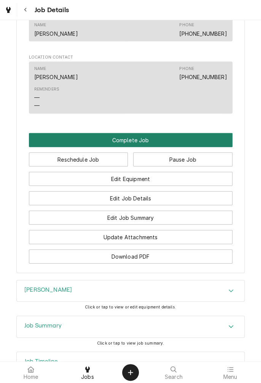
click at [134, 147] on button "Complete Job" at bounding box center [131, 140] width 204 height 14
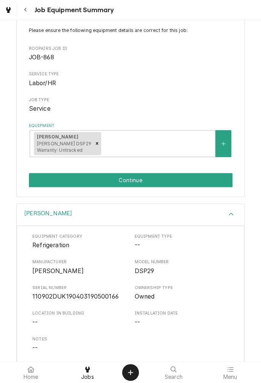
scroll to position [116, 0]
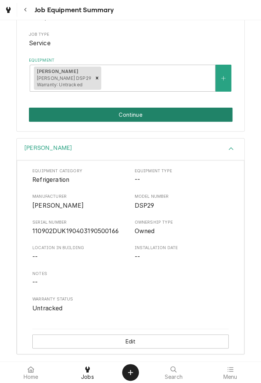
click at [180, 119] on button "Continue" at bounding box center [131, 115] width 204 height 14
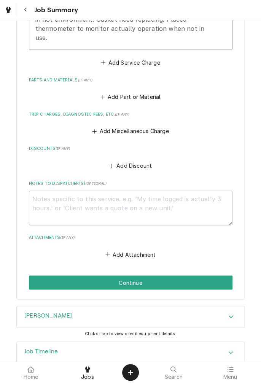
scroll to position [303, 0]
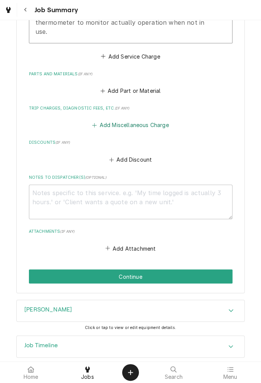
click at [138, 120] on button "Add Miscellaneous Charge" at bounding box center [130, 125] width 79 height 11
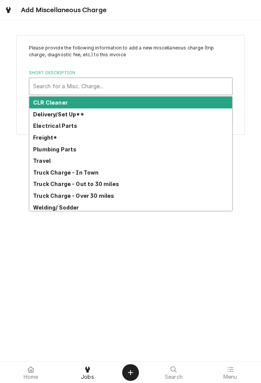
click at [91, 175] on strong "Truck Charge - In Town" at bounding box center [66, 172] width 66 height 6
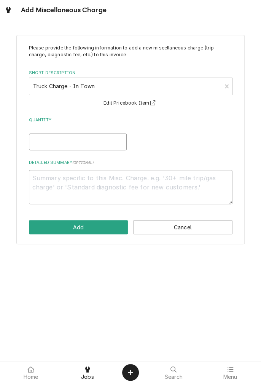
click at [99, 140] on input "Quantity" at bounding box center [78, 142] width 98 height 17
type textarea "x"
type input "1"
type textarea "x"
type input "1"
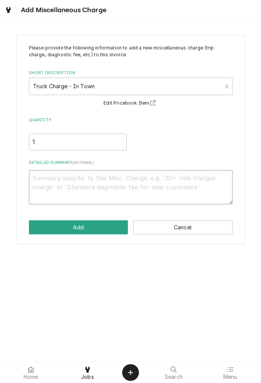
click at [143, 182] on textarea "Detailed Summary ( optional )" at bounding box center [131, 187] width 204 height 34
type textarea "x"
type textarea "8"
type textarea "x"
type textarea "8/"
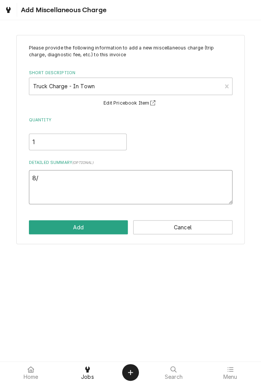
type textarea "x"
type textarea "8/2"
type textarea "x"
type textarea "8/29"
type textarea "x"
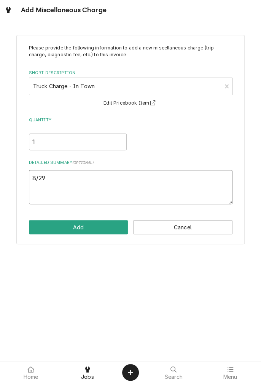
type textarea "8/29/"
type textarea "x"
type textarea "8/29/2"
type textarea "x"
type textarea "[DATE]"
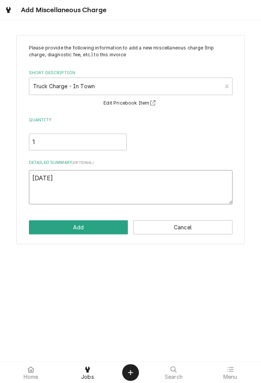
type textarea "x"
type textarea "[DATE]"
type textarea "x"
type textarea "[DATE] t"
type textarea "x"
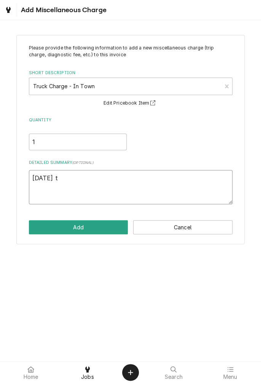
type textarea "[DATE] tr"
type textarea "x"
type textarea "[DATE] tru"
type textarea "x"
type textarea "[DATE] truc"
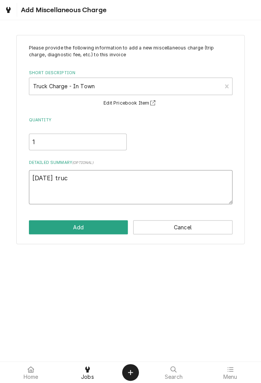
type textarea "x"
type textarea "[DATE] truck"
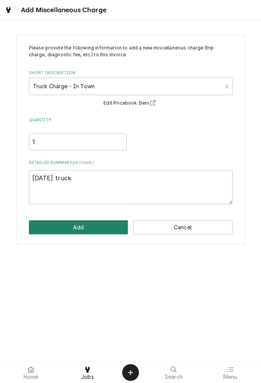
click at [99, 231] on button "Add" at bounding box center [78, 227] width 99 height 14
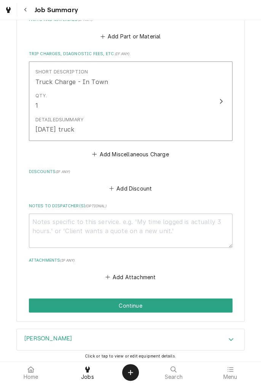
scroll to position [386, 0]
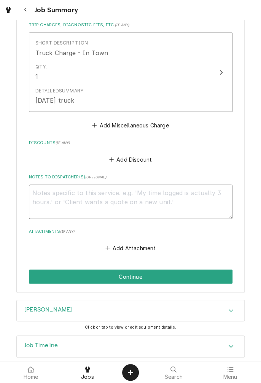
click at [147, 186] on textarea "Notes to Dispatcher(s) ( optional )" at bounding box center [131, 201] width 204 height 34
type textarea "x"
type textarea "O"
type textarea "x"
type textarea "On"
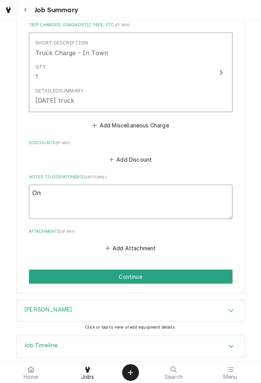
type textarea "x"
type textarea "Onl"
type textarea "x"
type textarea "Only"
type textarea "x"
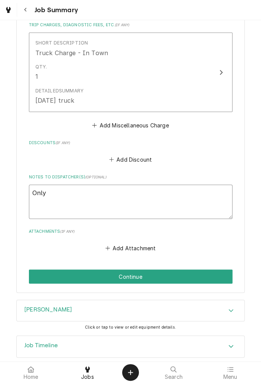
type textarea "Only"
type textarea "x"
type textarea "Only c"
type textarea "x"
type textarea "Only ch"
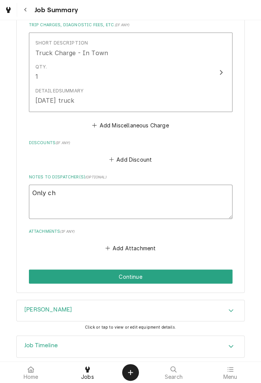
type textarea "x"
type textarea "Only cha"
type textarea "x"
type textarea "Only char"
type textarea "x"
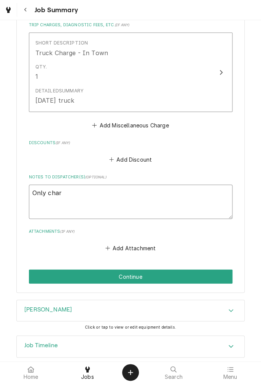
type textarea "Only charg"
type textarea "x"
type textarea "Only charge"
type textarea "x"
type textarea "Only charged"
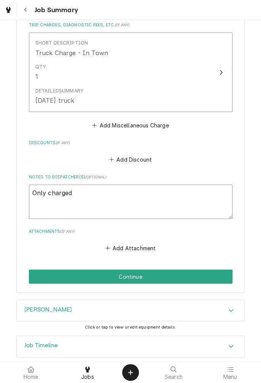
type textarea "x"
type textarea "Only charged"
type textarea "x"
type textarea "Only charged 1"
type textarea "x"
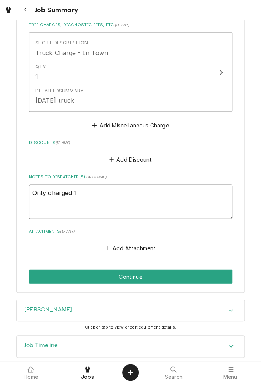
type textarea "Only charged 1/"
type textarea "x"
type textarea "Only charged 1/2"
type textarea "x"
type textarea "Only charged 1/2"
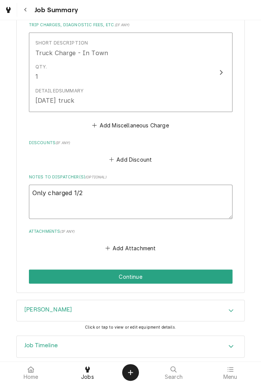
type textarea "x"
type textarea "Only charged 1/2 l"
type textarea "x"
type textarea "Only charged 1/2 la"
type textarea "x"
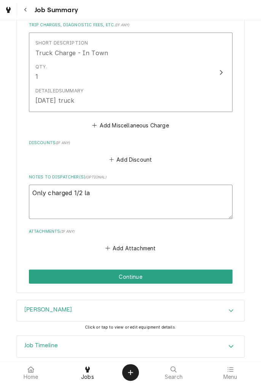
type textarea "Only charged 1/2 lab"
type textarea "x"
type textarea "Only charged 1/2 labo"
type textarea "x"
type textarea "Only charged 1/2 labor"
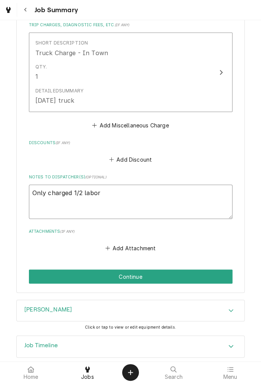
type textarea "x"
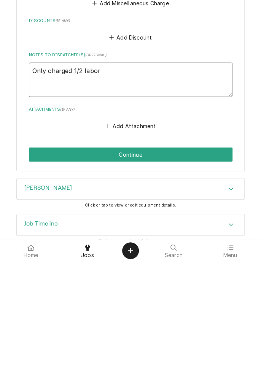
type textarea "Only charged 1/2 labor."
type textarea "x"
type textarea "Only charged 1/2 labor."
type textarea "x"
type textarea "Only charged 1/2 labor. W"
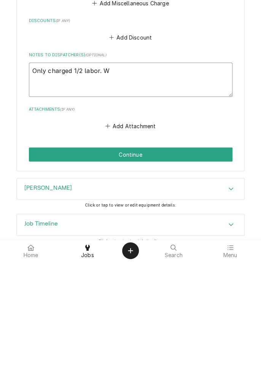
type textarea "x"
type textarea "Only charged 1/2 labor. Wi"
type textarea "x"
type textarea "Only charged 1/2 labor. Wil"
type textarea "x"
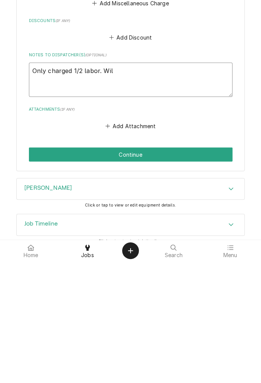
type textarea "Only charged 1/2 labor. Will"
type textarea "x"
type textarea "Only charged 1/2 labor. Willr"
type textarea "x"
type textarea "Only charged 1/2 labor. Willre"
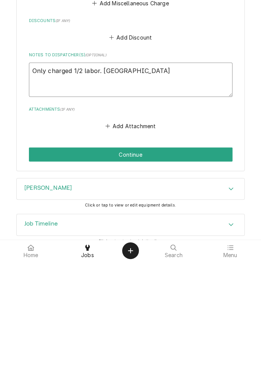
type textarea "x"
type textarea "Only charged 1/2 labor. Willres"
type textarea "x"
type textarea "Only charged 1/2 labor. Willrese"
type textarea "x"
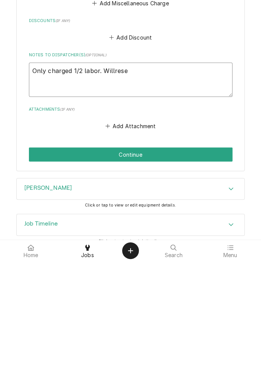
type textarea "Only charged 1/2 labor. Willresea"
type textarea "x"
type textarea "Only charged 1/2 labor. Willreseac"
type textarea "x"
type textarea "Only charged 1/2 labor. Willreseach"
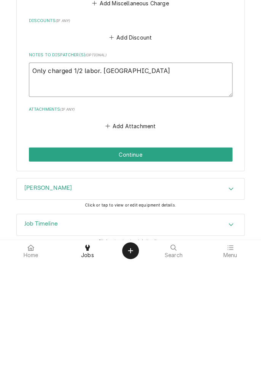
type textarea "x"
type textarea "Only charged 1/2 labor. Willreseachg"
type textarea "x"
type textarea "Only charged 1/2 labor. Willreseachga"
type textarea "x"
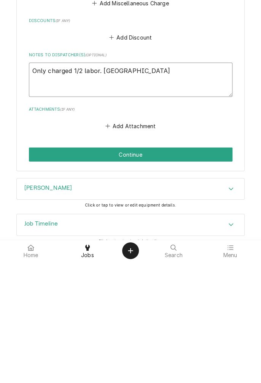
type textarea "Only charged 1/2 labor. Willreseachgas"
type textarea "x"
type textarea "Only charged 1/2 labor. Willreseachgask"
type textarea "x"
type textarea "Only charged 1/2 labor. Willreseachgaske"
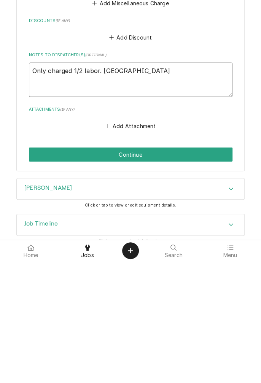
type textarea "x"
type textarea "Only charged 1/2 labor. Willreseachgasket"
type textarea "x"
type textarea "Only charged 1/2 labor. Will research gasket"
type textarea "x"
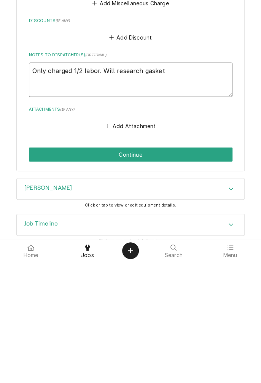
type textarea "Only charged 1/2 labor. Will research gasket"
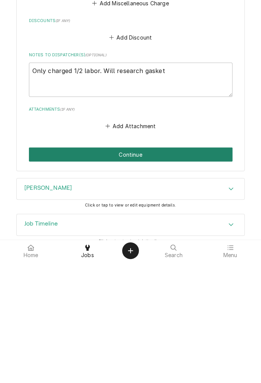
click at [157, 269] on button "Continue" at bounding box center [131, 276] width 204 height 14
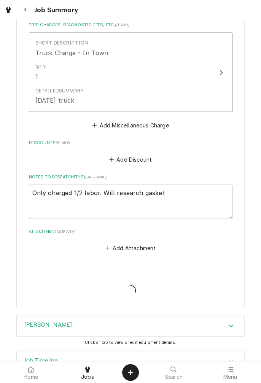
type textarea "x"
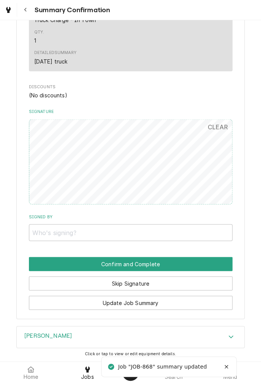
scroll to position [396, 0]
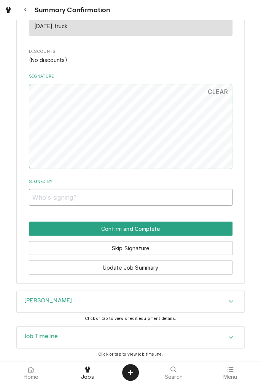
click at [203, 193] on input "Signed By" at bounding box center [131, 197] width 204 height 17
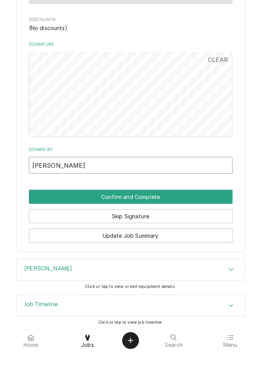
type input "David"
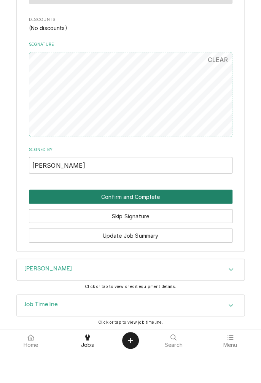
click at [162, 229] on button "Confirm and Complete" at bounding box center [131, 228] width 204 height 14
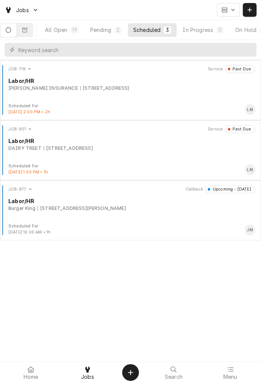
click at [250, 173] on div "Longino Monroe's Avatar" at bounding box center [250, 169] width 11 height 11
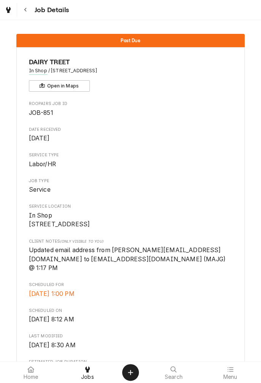
click at [25, 16] on button "Navigate back" at bounding box center [26, 10] width 14 height 14
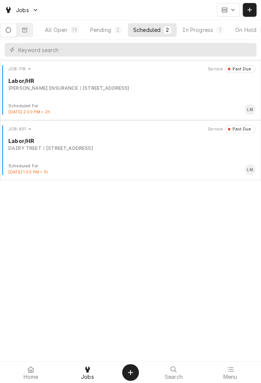
click at [106, 28] on div "Pending" at bounding box center [100, 30] width 21 height 8
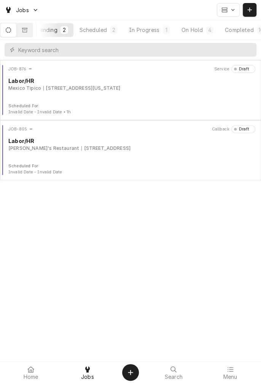
scroll to position [0, 71]
click at [235, 34] on button "Completed 10" at bounding box center [230, 30] width 51 height 14
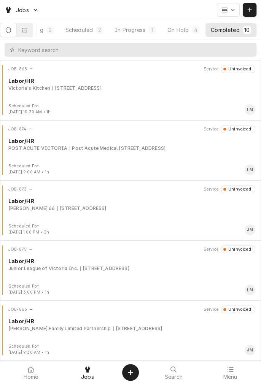
click at [136, 92] on div "JOB-868 Service Uninvoiced Labor/HR Victoria's Kitchen 3408 N Laurent St, Victo…" at bounding box center [130, 84] width 255 height 38
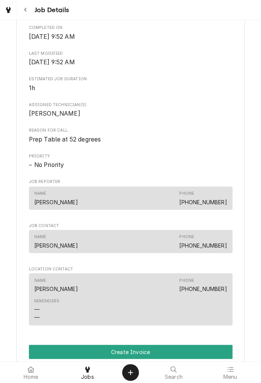
scroll to position [297, 0]
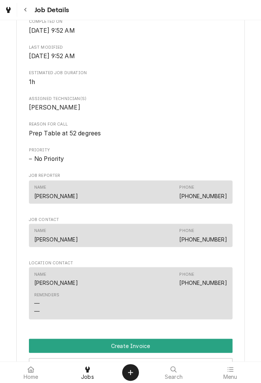
click at [135, 374] on div "Create Object" at bounding box center [130, 372] width 9 height 9
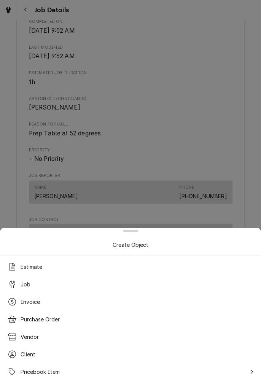
click at [188, 111] on div at bounding box center [130, 191] width 261 height 383
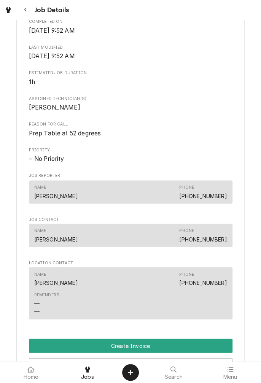
click at [89, 373] on div at bounding box center [87, 369] width 9 height 9
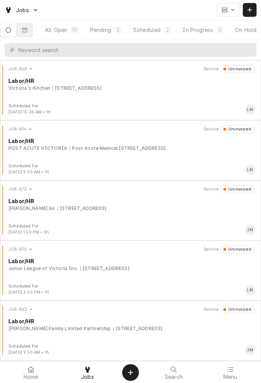
click at [31, 36] on button "Dynamic Content Wrapper" at bounding box center [25, 30] width 16 height 14
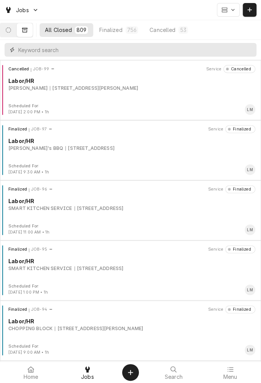
click at [190, 51] on input "Dynamic Content Wrapper" at bounding box center [135, 50] width 234 height 14
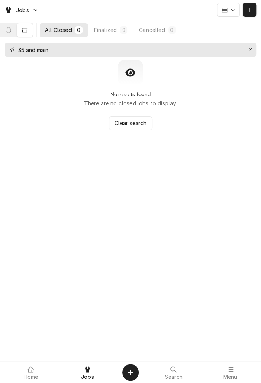
type input "35 and main"
click at [250, 49] on icon "Erase input" at bounding box center [250, 49] width 3 height 3
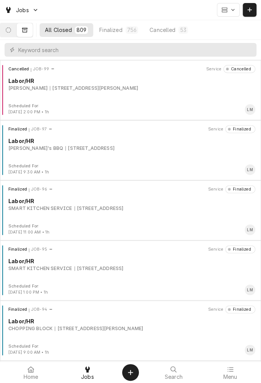
click at [119, 35] on button "Finalized 756" at bounding box center [118, 30] width 49 height 14
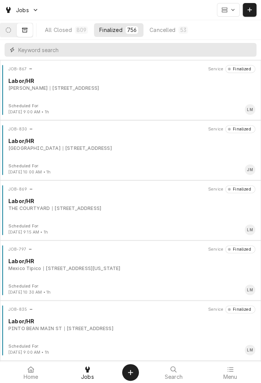
click at [127, 52] on input "Dynamic Content Wrapper" at bounding box center [135, 50] width 234 height 14
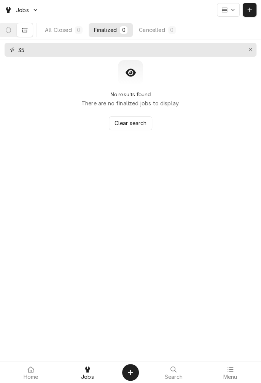
type input "3"
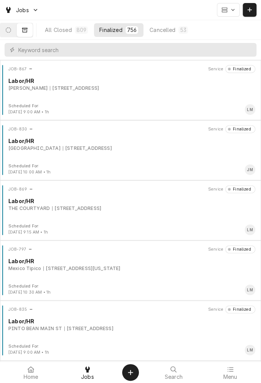
click at [69, 30] on div "All Closed" at bounding box center [58, 30] width 27 height 8
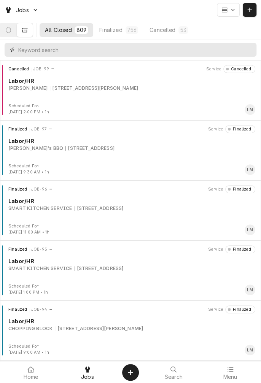
click at [87, 52] on input "Dynamic Content Wrapper" at bounding box center [135, 50] width 234 height 14
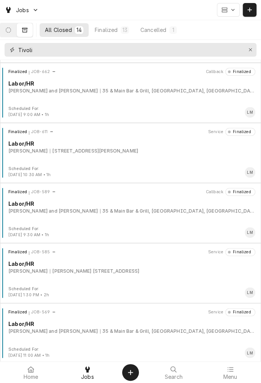
scroll to position [177, 0]
type input "Tivoli"
click at [132, 100] on div "Finalized JOB-662 Callback Finalized Labor/HR Lopez, Max and Jenna 35 & Main Ba…" at bounding box center [130, 87] width 255 height 38
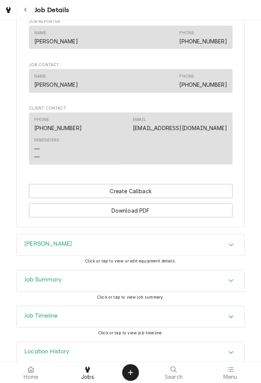
scroll to position [509, 0]
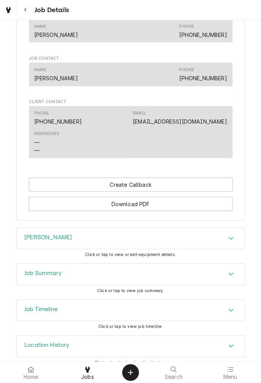
click at [231, 276] on div "Accordion Header" at bounding box center [230, 274] width 11 height 9
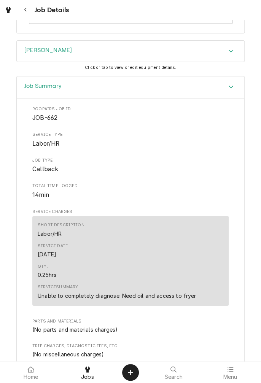
scroll to position [696, 0]
click at [233, 89] on div "Accordion Header" at bounding box center [230, 86] width 11 height 9
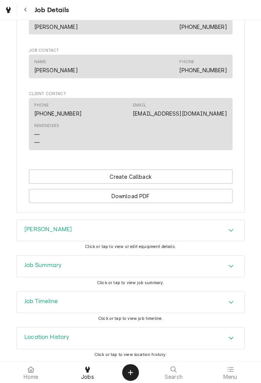
click at [233, 235] on div "Dean" at bounding box center [130, 230] width 227 height 21
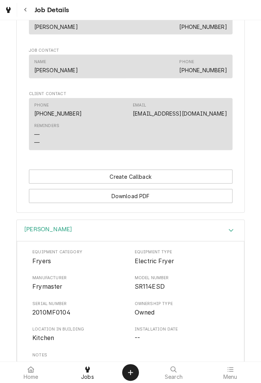
click at [89, 375] on span "Jobs" at bounding box center [87, 377] width 13 height 6
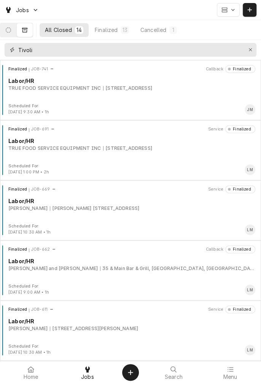
click at [250, 49] on icon "Erase input" at bounding box center [250, 49] width 4 height 5
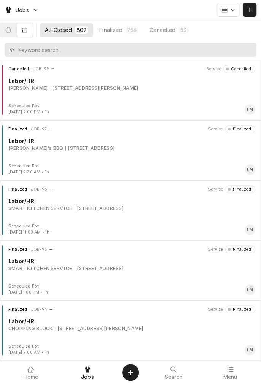
click at [14, 36] on button "Dynamic Content Wrapper" at bounding box center [8, 30] width 16 height 14
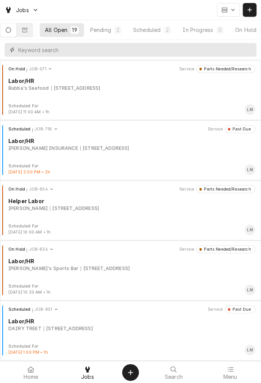
click at [116, 52] on input "Dynamic Content Wrapper" at bounding box center [135, 50] width 234 height 14
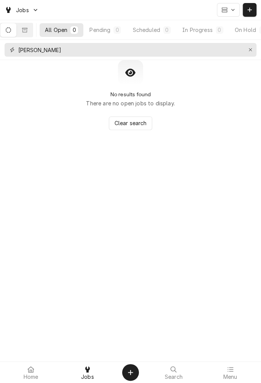
type input "[PERSON_NAME]"
click at [248, 54] on button "Erase input" at bounding box center [250, 50] width 12 height 12
